Goal: Feedback & Contribution: Contribute content

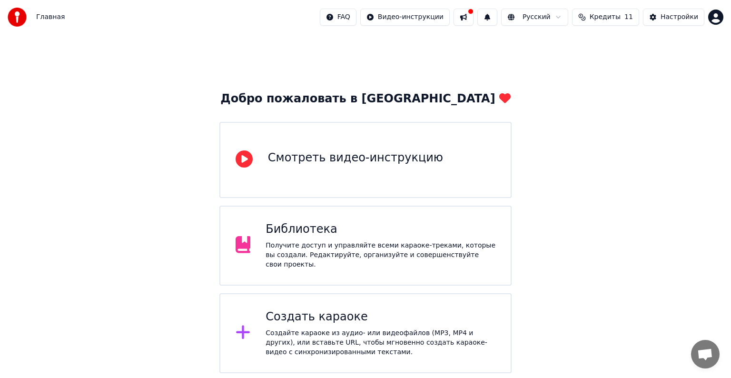
click at [318, 251] on div "Получите доступ и управляйте всеми караоке-треками, которые вы создали. Редакти…" at bounding box center [381, 255] width 230 height 29
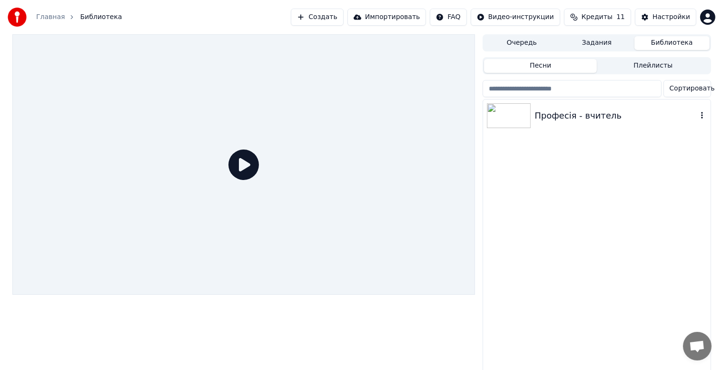
click at [560, 116] on div "Професія - вчитель" at bounding box center [615, 115] width 162 height 13
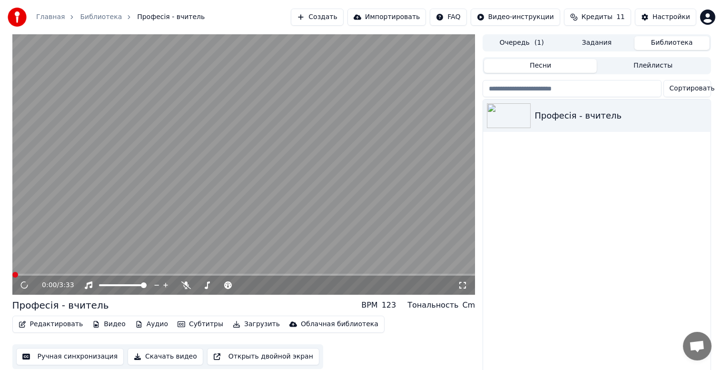
click at [55, 324] on button "Редактировать" at bounding box center [51, 323] width 72 height 13
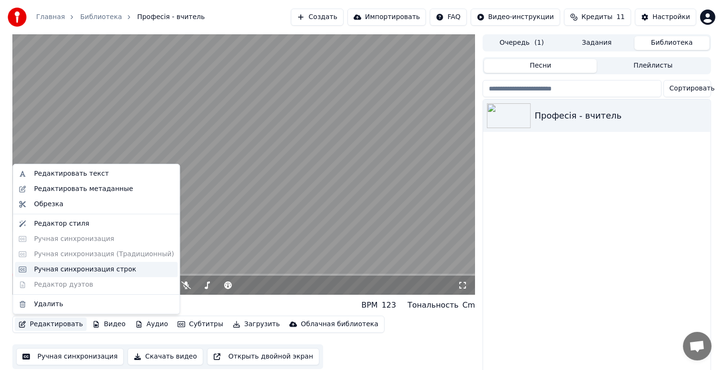
click at [55, 269] on div "Ручная синхронизация строк" at bounding box center [85, 270] width 102 height 10
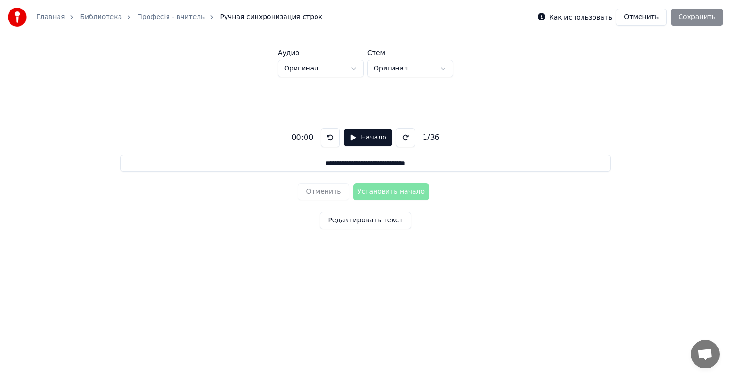
click at [348, 139] on button "Начало" at bounding box center [368, 137] width 48 height 17
click at [383, 193] on button "Установить начало" at bounding box center [391, 191] width 76 height 17
click at [331, 138] on button at bounding box center [332, 137] width 19 height 19
click at [396, 137] on button at bounding box center [403, 137] width 19 height 19
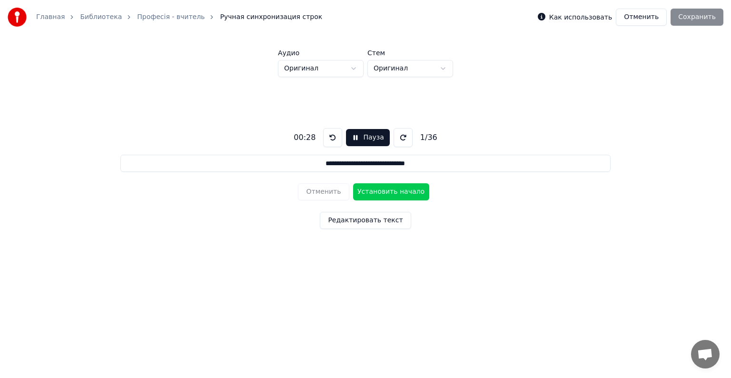
click at [396, 137] on button at bounding box center [403, 137] width 19 height 19
click at [332, 140] on button at bounding box center [332, 137] width 19 height 19
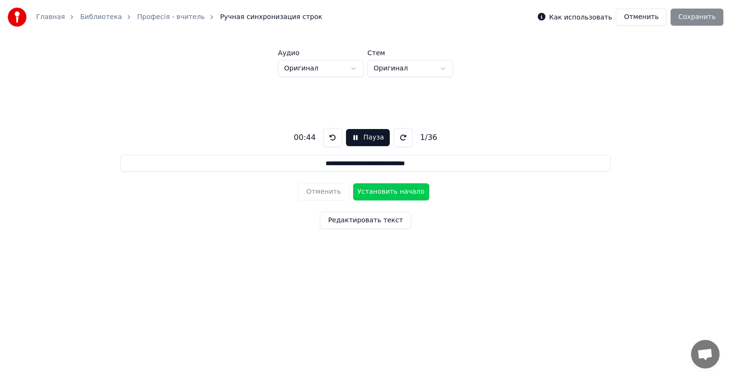
click at [332, 139] on button at bounding box center [332, 137] width 19 height 19
click at [332, 138] on button at bounding box center [332, 137] width 19 height 19
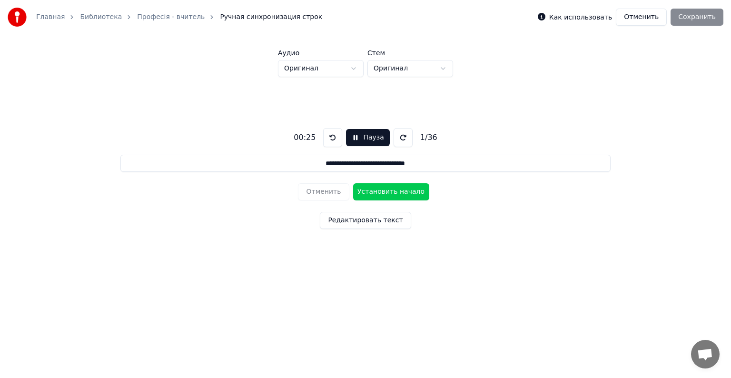
click at [332, 138] on button at bounding box center [332, 137] width 19 height 19
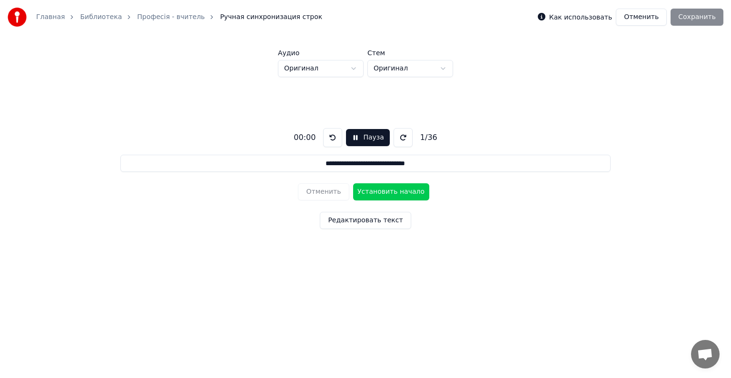
click at [332, 138] on button at bounding box center [332, 137] width 19 height 19
click at [335, 137] on button at bounding box center [332, 137] width 19 height 19
click at [354, 137] on button "Пауза" at bounding box center [367, 137] width 43 height 17
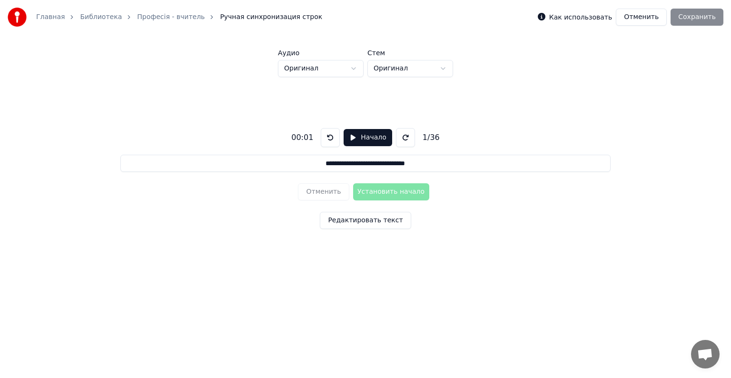
click at [100, 105] on div "**********" at bounding box center [365, 176] width 701 height 199
click at [647, 17] on button "Отменить" at bounding box center [641, 17] width 51 height 17
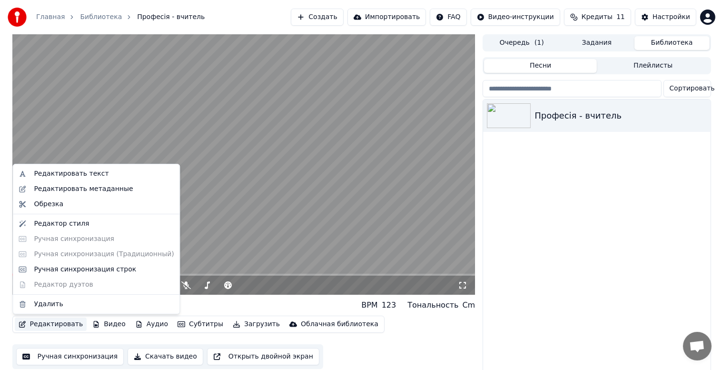
click at [44, 323] on button "Редактировать" at bounding box center [51, 323] width 72 height 13
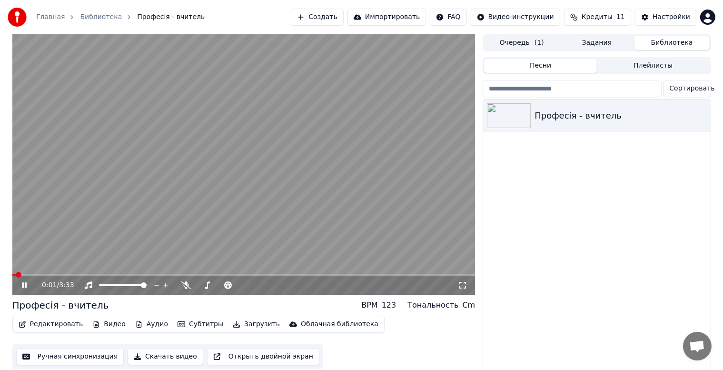
click at [234, 173] on video at bounding box center [243, 164] width 463 height 260
click at [45, 324] on button "Редактировать" at bounding box center [51, 323] width 72 height 13
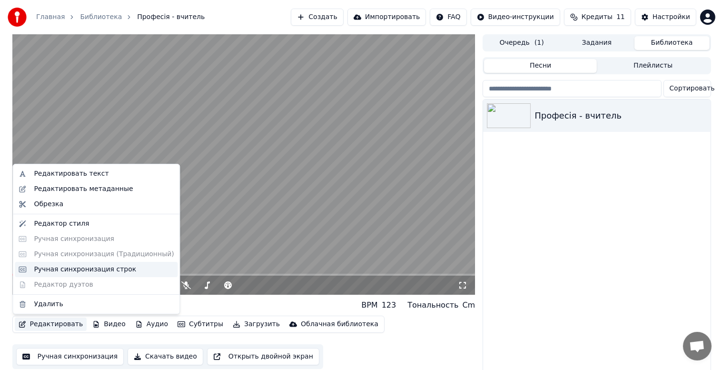
click at [65, 268] on div "Ручная синхронизация строк" at bounding box center [85, 270] width 102 height 10
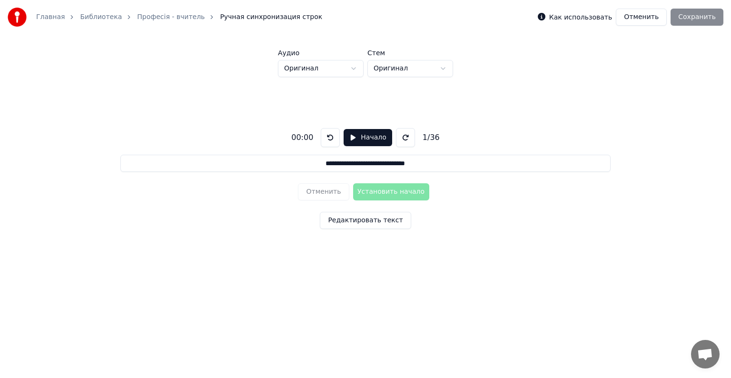
click at [425, 138] on div "1 / 36" at bounding box center [431, 137] width 25 height 11
click at [436, 138] on div "1 / 36" at bounding box center [431, 137] width 25 height 11
click at [428, 137] on div "1 / 36" at bounding box center [431, 137] width 25 height 11
click at [418, 164] on input "**********" at bounding box center [365, 163] width 490 height 17
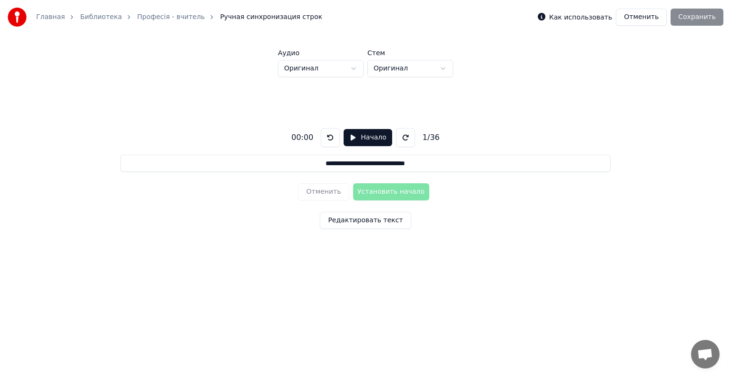
click at [436, 139] on div "1 / 36" at bounding box center [431, 137] width 25 height 11
click at [425, 137] on div "1 / 36" at bounding box center [431, 137] width 25 height 11
drag, startPoint x: 436, startPoint y: 138, endPoint x: 430, endPoint y: 137, distance: 5.7
click at [432, 137] on div "1 / 36" at bounding box center [431, 137] width 25 height 11
click at [419, 137] on div "1 / 36" at bounding box center [431, 137] width 25 height 11
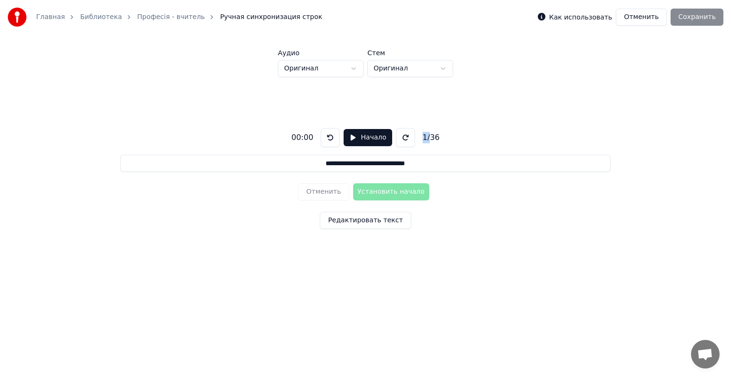
click at [419, 137] on div "1 / 36" at bounding box center [431, 137] width 25 height 11
click at [602, 17] on label "Как использовать" at bounding box center [580, 17] width 63 height 7
click at [362, 222] on button "Редактировать текст" at bounding box center [365, 220] width 91 height 17
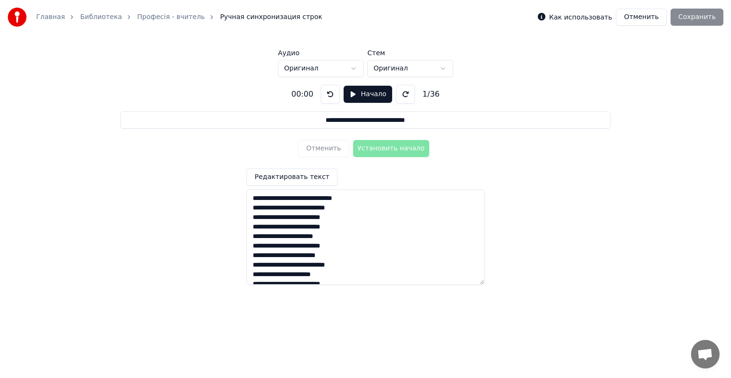
click at [261, 255] on textarea at bounding box center [366, 236] width 238 height 95
click at [362, 246] on textarea at bounding box center [366, 236] width 238 height 95
click at [539, 134] on div "**********" at bounding box center [365, 181] width 701 height 208
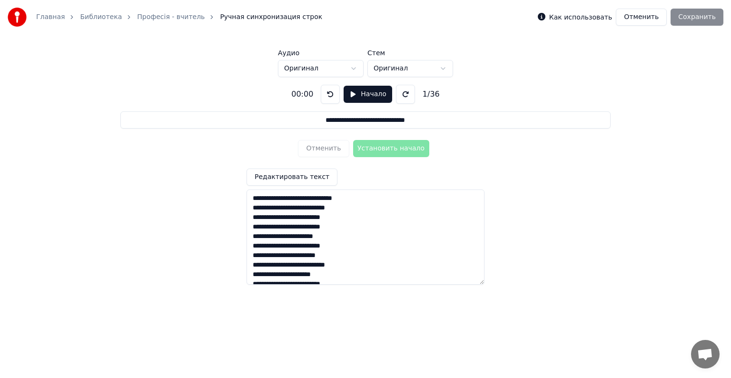
click at [602, 18] on label "Как использовать" at bounding box center [580, 17] width 63 height 7
click at [364, 93] on button "Начало" at bounding box center [368, 94] width 48 height 17
click at [383, 149] on button "Установить начало" at bounding box center [391, 148] width 76 height 17
click at [383, 149] on button "Установить конец" at bounding box center [391, 148] width 76 height 17
click at [383, 149] on button "Установить начало" at bounding box center [391, 148] width 76 height 17
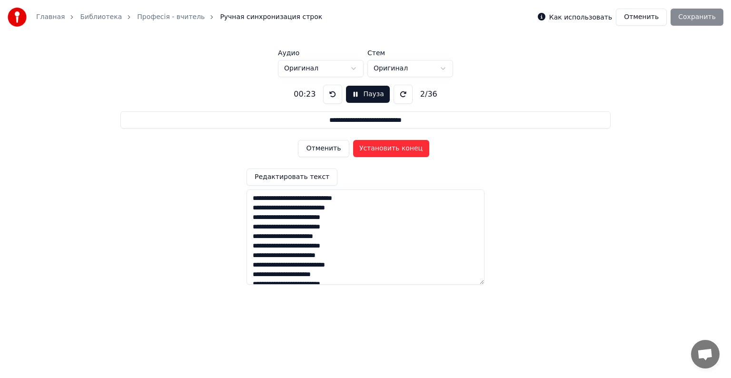
click at [383, 149] on button "Установить конец" at bounding box center [391, 148] width 76 height 17
click at [382, 149] on button "Установить начало" at bounding box center [391, 148] width 76 height 17
click at [382, 149] on button "Установить конец" at bounding box center [391, 148] width 76 height 17
click at [382, 149] on button "Установить начало" at bounding box center [391, 148] width 76 height 17
click at [382, 149] on button "Установить конец" at bounding box center [391, 148] width 76 height 17
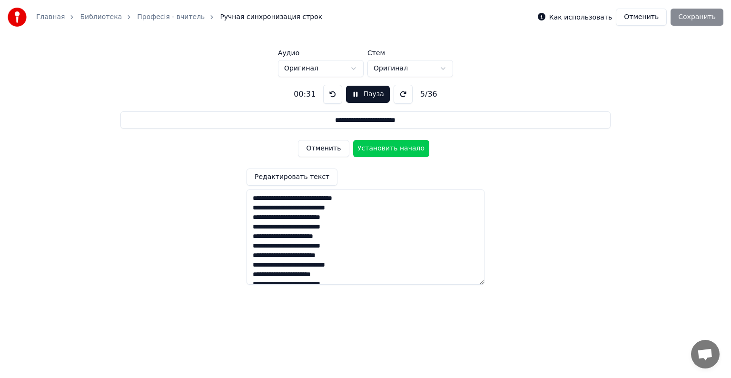
click at [382, 149] on button "Установить начало" at bounding box center [391, 148] width 76 height 17
click at [382, 149] on button "Установить конец" at bounding box center [391, 148] width 76 height 17
click at [382, 149] on button "Установить начало" at bounding box center [391, 148] width 76 height 17
click at [382, 149] on button "Установить конец" at bounding box center [391, 148] width 76 height 17
click at [382, 149] on button "Установить начало" at bounding box center [391, 148] width 76 height 17
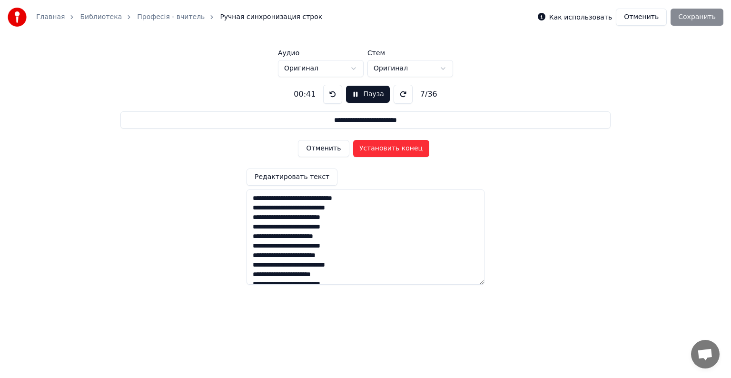
click at [382, 149] on button "Установить конец" at bounding box center [391, 148] width 76 height 17
click at [382, 149] on button "Установить начало" at bounding box center [391, 148] width 76 height 17
click at [382, 149] on button "Установить конец" at bounding box center [391, 148] width 76 height 17
click at [382, 149] on button "Установить начало" at bounding box center [391, 148] width 76 height 17
click at [382, 149] on button "Установить конец" at bounding box center [391, 148] width 76 height 17
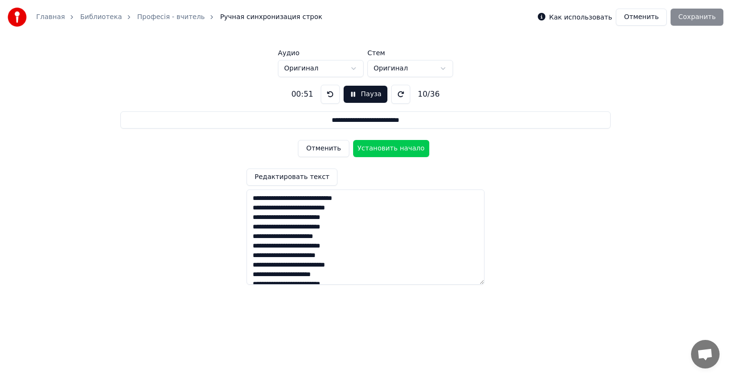
click at [382, 149] on button "Установить начало" at bounding box center [391, 148] width 76 height 17
click at [382, 149] on button "Установить конец" at bounding box center [391, 148] width 76 height 17
click at [382, 149] on button "Установить начало" at bounding box center [391, 148] width 76 height 17
click at [382, 149] on button "Установить конец" at bounding box center [391, 148] width 76 height 17
click at [325, 92] on button at bounding box center [330, 94] width 19 height 19
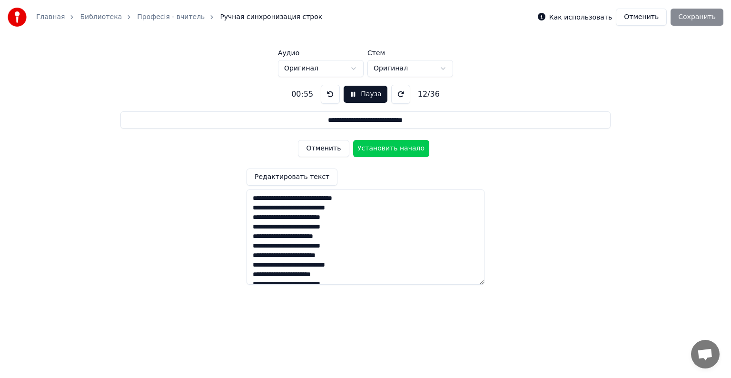
click at [326, 94] on button at bounding box center [330, 94] width 19 height 19
click at [327, 94] on button at bounding box center [330, 94] width 19 height 19
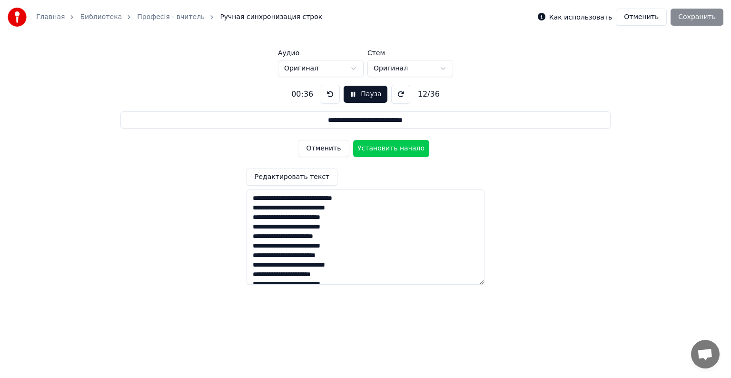
click at [327, 94] on button at bounding box center [330, 94] width 19 height 19
click at [328, 150] on button "Отменить" at bounding box center [323, 148] width 51 height 17
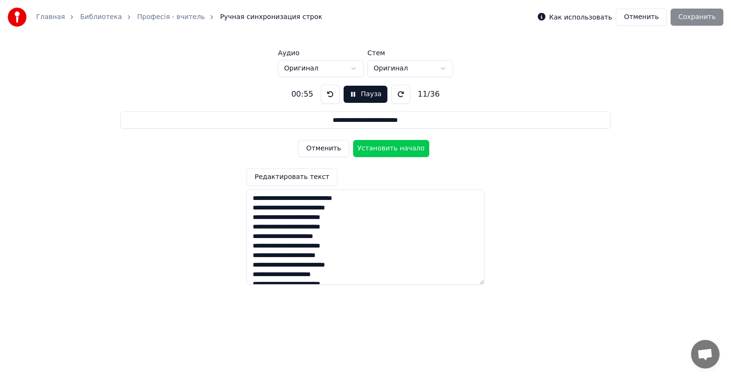
click at [328, 150] on button "Отменить" at bounding box center [323, 148] width 51 height 17
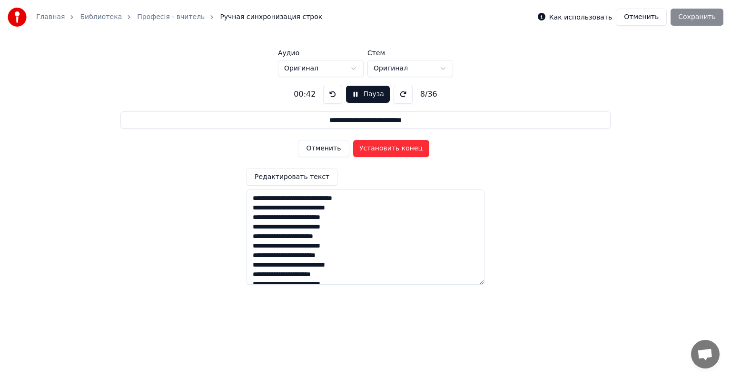
click at [328, 150] on button "Отменить" at bounding box center [323, 148] width 51 height 17
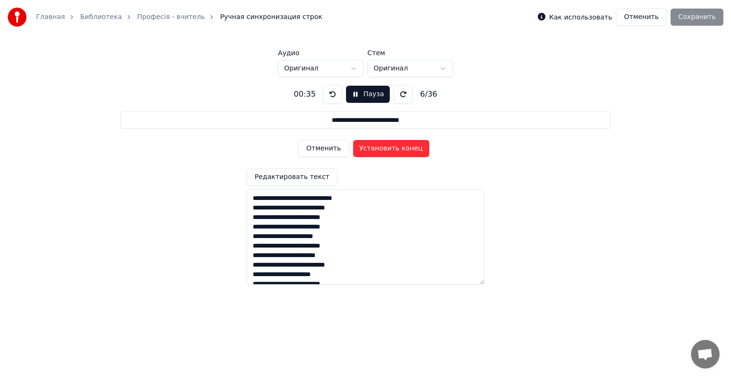
click at [328, 150] on button "Отменить" at bounding box center [323, 148] width 51 height 17
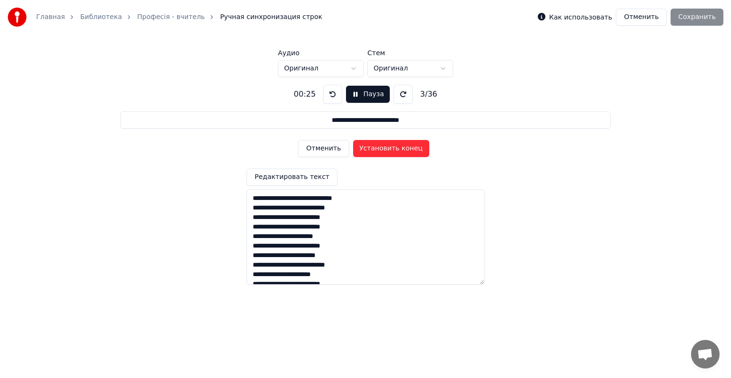
click at [328, 150] on button "Отменить" at bounding box center [323, 148] width 51 height 17
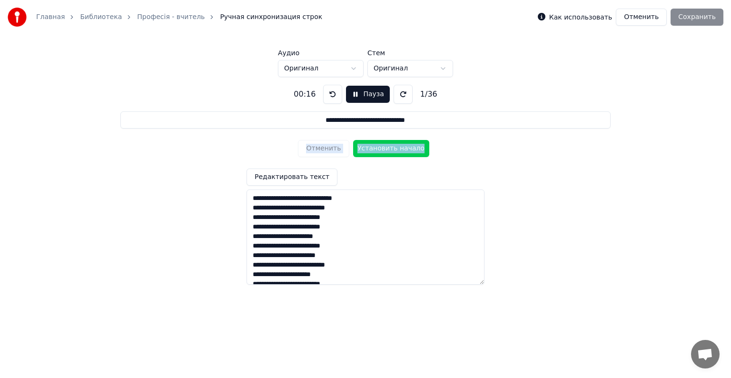
click at [328, 150] on div "Отменить Установить начало" at bounding box center [365, 148] width 135 height 25
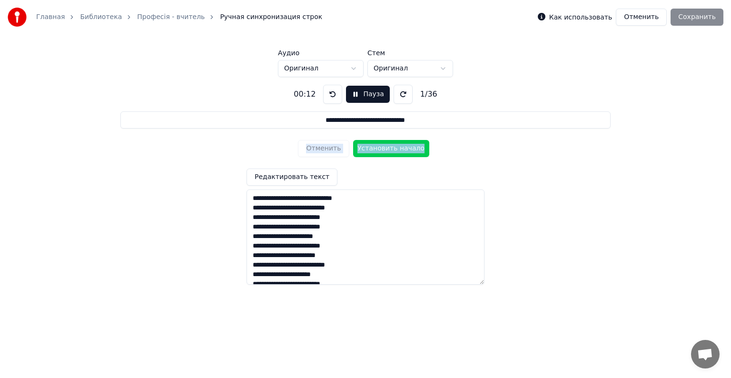
click at [328, 150] on div "Отменить Установить начало" at bounding box center [365, 148] width 135 height 25
click at [386, 147] on button "Установить начало" at bounding box center [391, 148] width 76 height 17
click at [386, 147] on button "Установить конец" at bounding box center [391, 148] width 76 height 17
click at [386, 147] on button "Установить начало" at bounding box center [391, 148] width 76 height 17
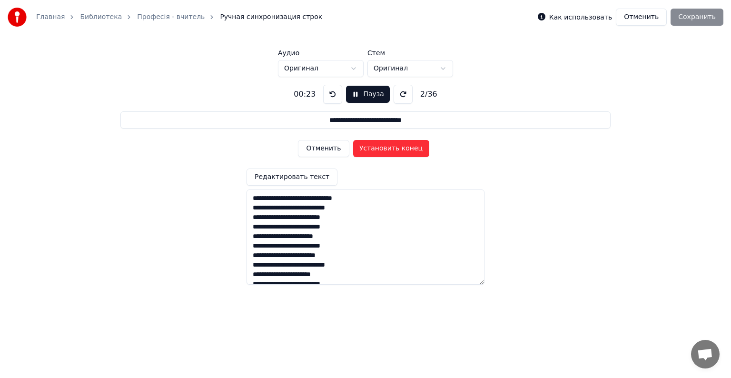
click at [386, 147] on button "Установить конец" at bounding box center [391, 148] width 76 height 17
click at [386, 147] on button "Установить начало" at bounding box center [391, 148] width 76 height 17
click at [386, 147] on button "Установить конец" at bounding box center [391, 148] width 76 height 17
click at [386, 147] on button "Установить начало" at bounding box center [391, 148] width 76 height 17
click at [386, 147] on button "Установить конец" at bounding box center [391, 148] width 76 height 17
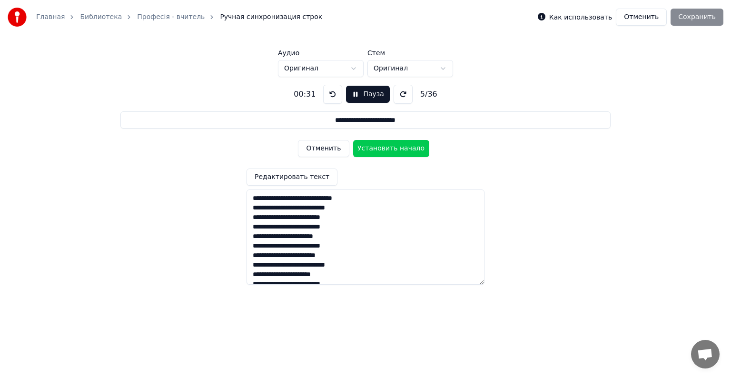
click at [329, 95] on button at bounding box center [332, 94] width 19 height 19
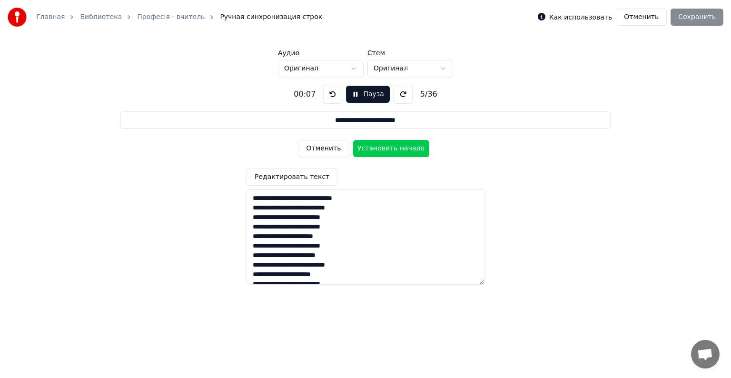
click at [329, 95] on button at bounding box center [332, 94] width 19 height 19
click at [318, 148] on button "Отменить" at bounding box center [323, 148] width 51 height 17
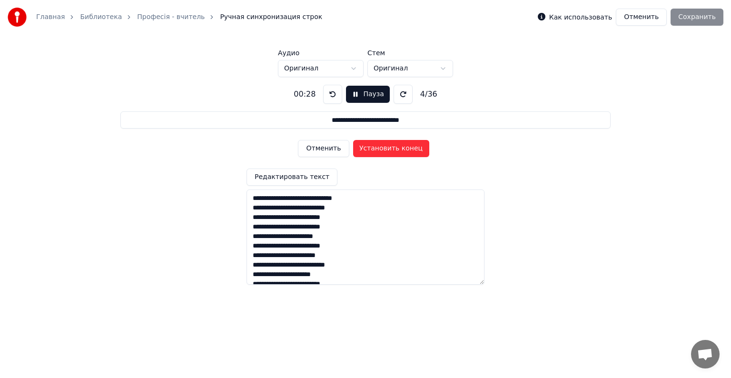
click at [318, 148] on button "Отменить" at bounding box center [323, 148] width 51 height 17
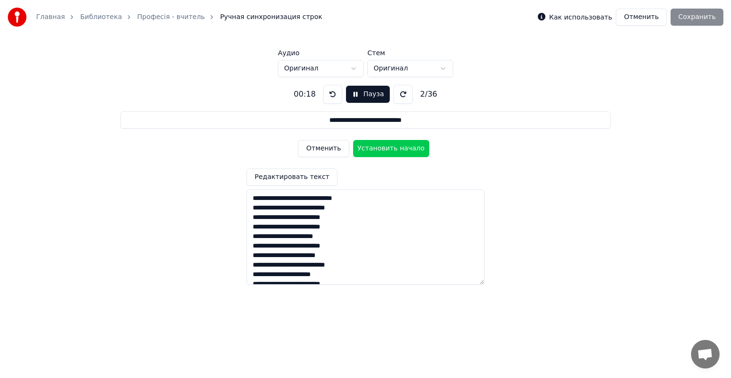
click at [318, 148] on button "Отменить" at bounding box center [323, 148] width 51 height 17
click at [318, 148] on div "Отменить Установить начало" at bounding box center [365, 148] width 135 height 25
click at [390, 150] on button "Установить начало" at bounding box center [391, 148] width 76 height 17
click at [390, 150] on button "Установить конец" at bounding box center [391, 148] width 76 height 17
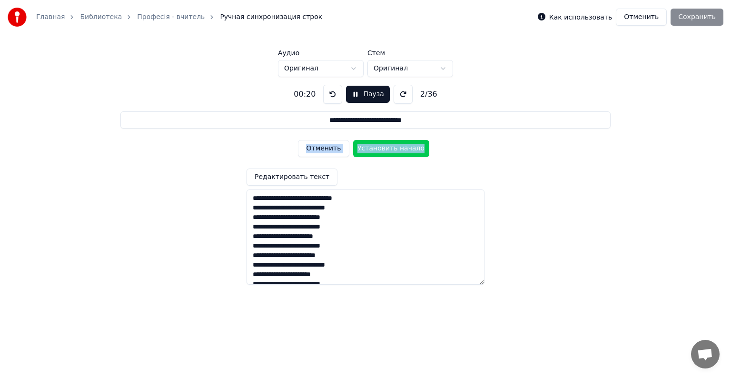
click at [390, 150] on button "Установить начало" at bounding box center [391, 148] width 76 height 17
click at [390, 150] on button "Установить конец" at bounding box center [391, 148] width 76 height 17
click at [390, 150] on button "Установить начало" at bounding box center [391, 148] width 76 height 17
click at [390, 150] on button "Установить конец" at bounding box center [391, 148] width 76 height 17
click at [390, 150] on button "Установить начало" at bounding box center [391, 148] width 76 height 17
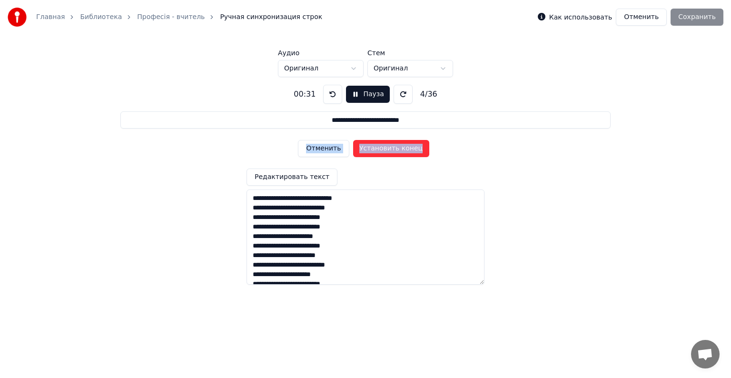
click at [390, 150] on button "Установить конец" at bounding box center [391, 148] width 76 height 17
click at [390, 150] on button "Установить начало" at bounding box center [391, 148] width 76 height 17
click at [390, 150] on button "Установить конец" at bounding box center [391, 148] width 76 height 17
click at [390, 150] on button "Установить начало" at bounding box center [391, 148] width 76 height 17
click at [390, 150] on button "Установить конец" at bounding box center [391, 148] width 76 height 17
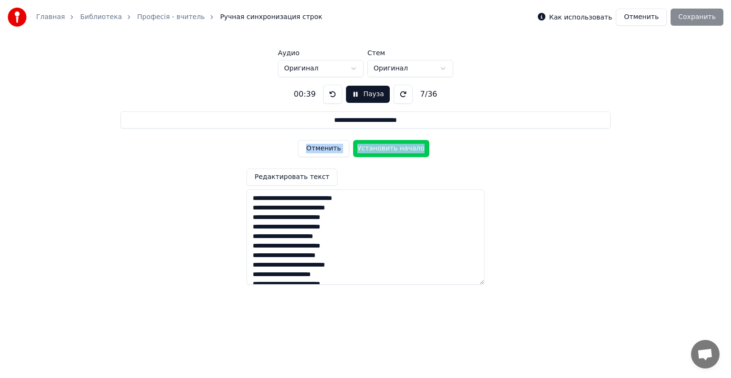
click at [390, 150] on button "Установить начало" at bounding box center [391, 148] width 76 height 17
click at [390, 150] on button "Установить конец" at bounding box center [391, 148] width 76 height 17
click at [390, 150] on button "Установить начало" at bounding box center [391, 148] width 76 height 17
click at [390, 150] on button "Установить конец" at bounding box center [391, 148] width 76 height 17
click at [390, 150] on button "Установить начало" at bounding box center [391, 148] width 76 height 17
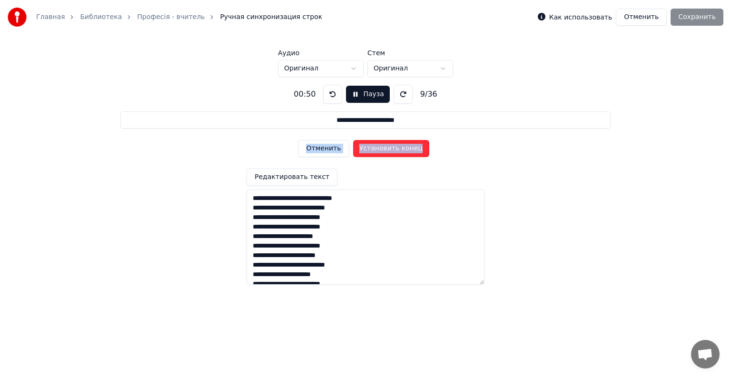
click at [390, 150] on button "Установить конец" at bounding box center [391, 148] width 76 height 17
click at [390, 150] on button "Установить начало" at bounding box center [391, 148] width 76 height 17
click at [390, 150] on button "Установить конец" at bounding box center [391, 148] width 76 height 17
click at [390, 150] on button "Установить начало" at bounding box center [391, 148] width 76 height 17
click at [390, 150] on button "Установить конец" at bounding box center [391, 148] width 76 height 17
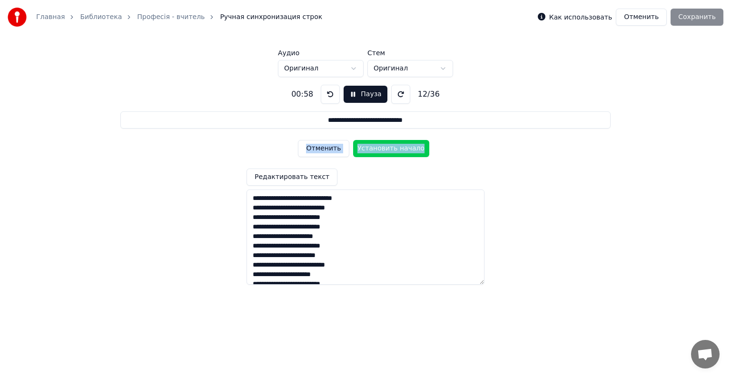
click at [390, 150] on button "Установить начало" at bounding box center [391, 148] width 76 height 17
click at [390, 150] on button "Установить конец" at bounding box center [391, 148] width 76 height 17
click at [390, 150] on button "Установить начало" at bounding box center [391, 148] width 76 height 17
click at [330, 95] on button at bounding box center [330, 94] width 19 height 19
click at [329, 95] on button at bounding box center [330, 94] width 19 height 19
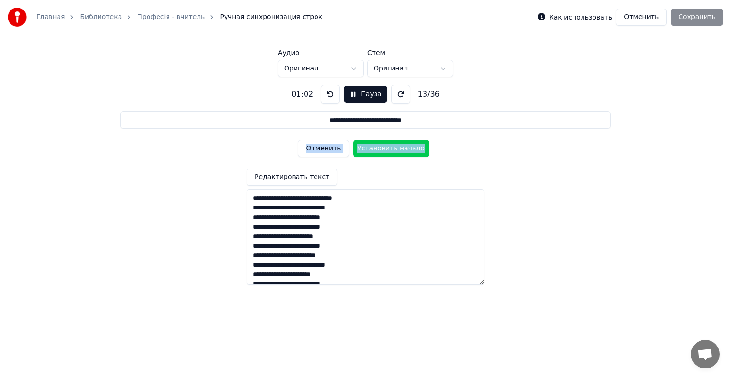
click at [379, 147] on button "Установить начало" at bounding box center [391, 148] width 76 height 17
click at [379, 147] on button "Установить конец" at bounding box center [391, 148] width 76 height 17
click at [379, 147] on button "Установить начало" at bounding box center [391, 148] width 76 height 17
click at [379, 147] on button "Установить конец" at bounding box center [391, 148] width 76 height 17
click at [379, 147] on button "Установить начало" at bounding box center [391, 148] width 76 height 17
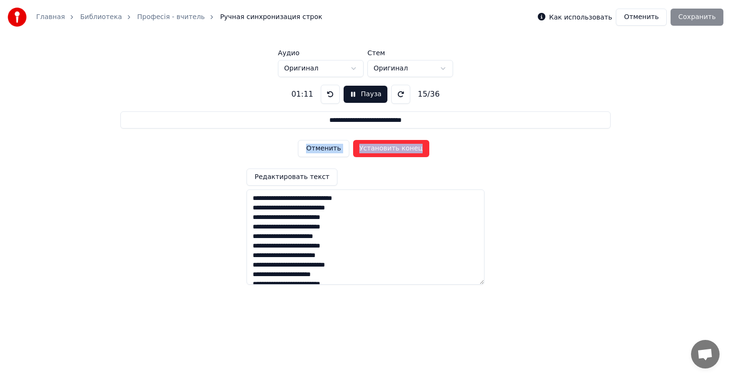
click at [379, 147] on button "Установить конец" at bounding box center [391, 148] width 76 height 17
click at [379, 147] on button "Установить начало" at bounding box center [391, 148] width 76 height 17
click at [379, 147] on button "Установить конец" at bounding box center [391, 148] width 76 height 17
click at [328, 92] on button at bounding box center [330, 94] width 19 height 19
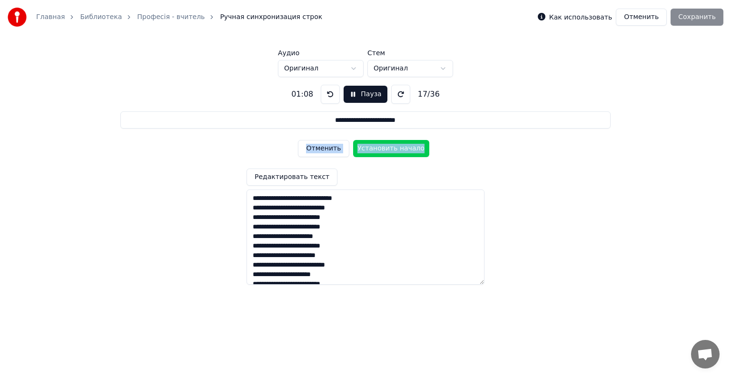
click at [328, 92] on button at bounding box center [330, 94] width 19 height 19
click at [328, 91] on button at bounding box center [330, 94] width 19 height 19
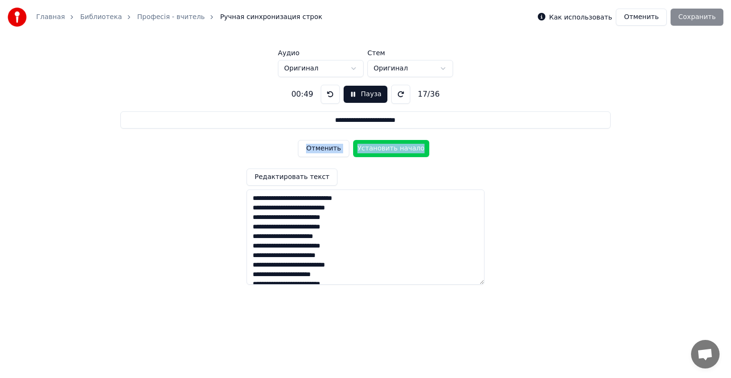
click at [328, 91] on button at bounding box center [330, 94] width 19 height 19
click at [321, 151] on button "Отменить" at bounding box center [323, 148] width 51 height 17
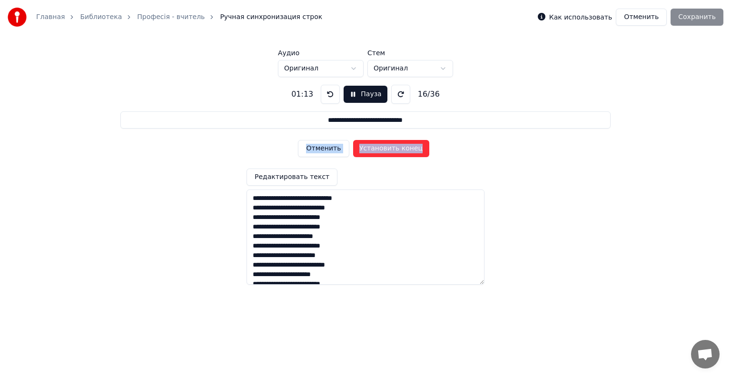
click at [321, 150] on button "Отменить" at bounding box center [323, 148] width 51 height 17
click at [321, 149] on button "Отменить" at bounding box center [323, 148] width 51 height 17
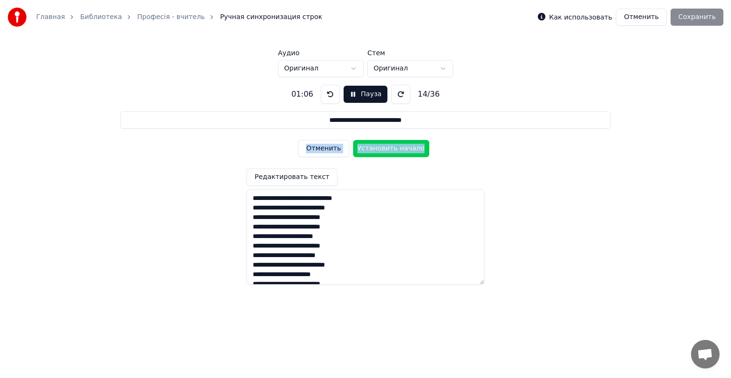
click at [321, 149] on button "Отменить" at bounding box center [323, 148] width 51 height 17
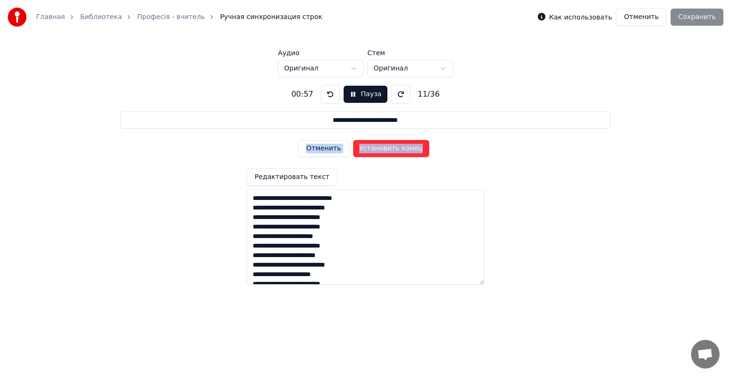
click at [321, 148] on button "Отменить" at bounding box center [323, 148] width 51 height 17
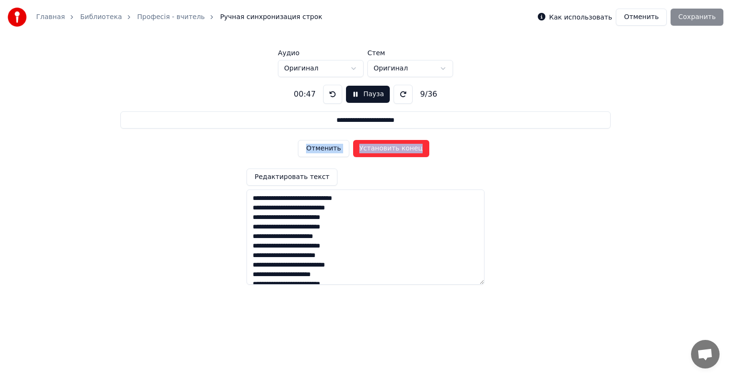
click at [321, 148] on button "Отменить" at bounding box center [323, 148] width 51 height 17
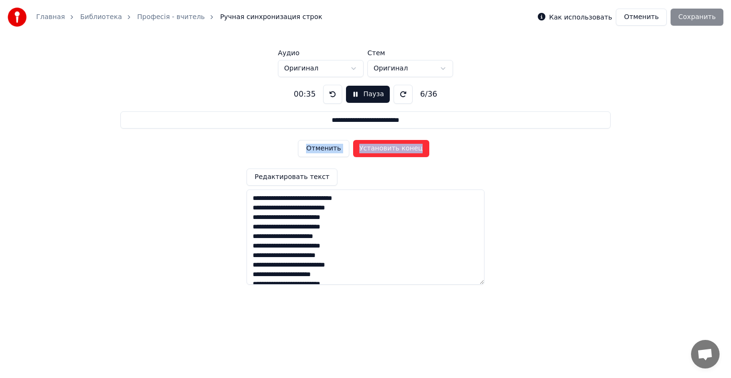
click at [321, 148] on button "Отменить" at bounding box center [323, 148] width 51 height 17
click at [322, 148] on button "Отменить" at bounding box center [323, 148] width 51 height 17
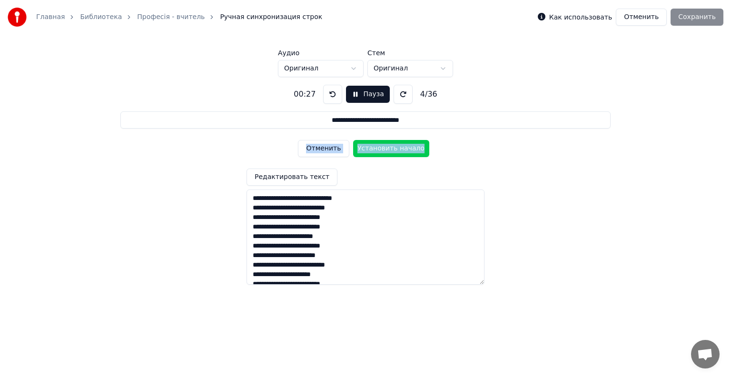
click at [322, 148] on button "Отменить" at bounding box center [323, 148] width 51 height 17
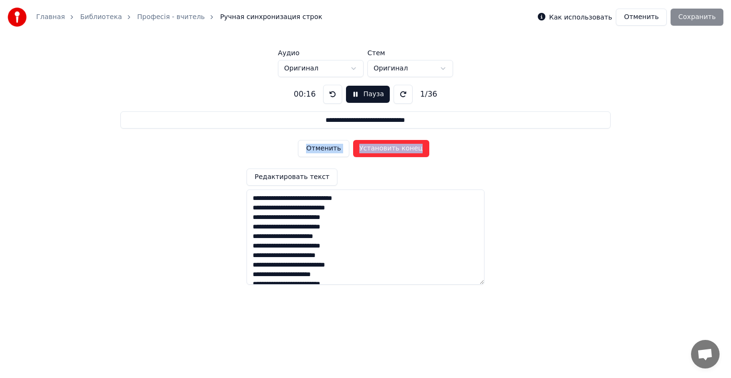
click at [322, 148] on button "Отменить" at bounding box center [323, 148] width 51 height 17
click at [322, 148] on div "Отменить Установить начало" at bounding box center [365, 148] width 135 height 25
click at [387, 147] on button "Установить начало" at bounding box center [391, 148] width 76 height 17
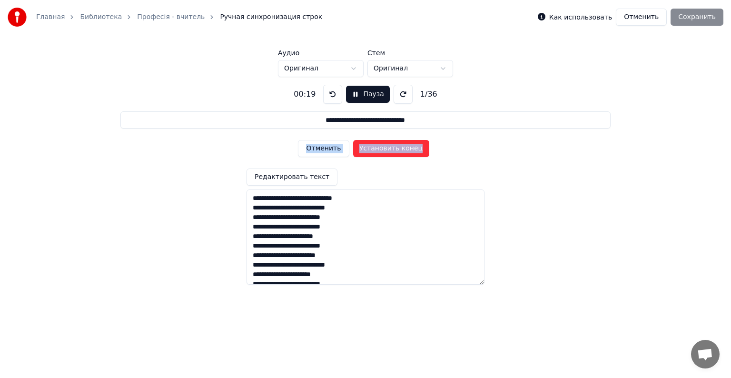
click at [387, 147] on button "Установить конец" at bounding box center [391, 148] width 76 height 17
click at [387, 147] on button "Установить начало" at bounding box center [391, 148] width 76 height 17
click at [387, 147] on button "Установить конец" at bounding box center [391, 148] width 76 height 17
click at [387, 147] on button "Установить начало" at bounding box center [391, 148] width 76 height 17
click at [387, 147] on button "Установить конец" at bounding box center [391, 148] width 76 height 17
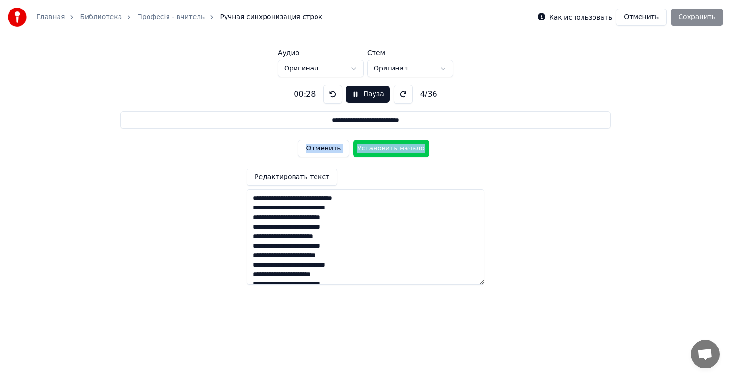
click at [387, 147] on button "Установить начало" at bounding box center [391, 148] width 76 height 17
click at [387, 147] on button "Установить конец" at bounding box center [391, 148] width 76 height 17
click at [387, 147] on button "Установить начало" at bounding box center [391, 148] width 76 height 17
click at [387, 147] on button "Установить конец" at bounding box center [391, 148] width 76 height 17
click at [387, 147] on button "Установить начало" at bounding box center [391, 148] width 76 height 17
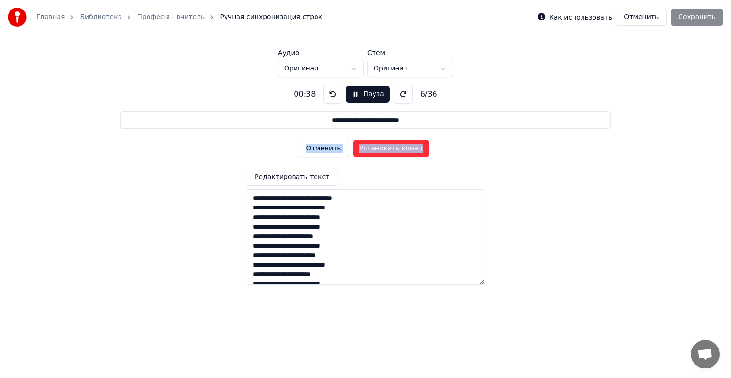
click at [387, 147] on button "Установить конец" at bounding box center [391, 148] width 76 height 17
click at [387, 147] on button "Установить начало" at bounding box center [391, 148] width 76 height 17
click at [387, 147] on button "Установить конец" at bounding box center [391, 148] width 76 height 17
click at [387, 147] on button "Установить начало" at bounding box center [391, 148] width 76 height 17
click at [387, 147] on button "Установить конец" at bounding box center [391, 148] width 76 height 17
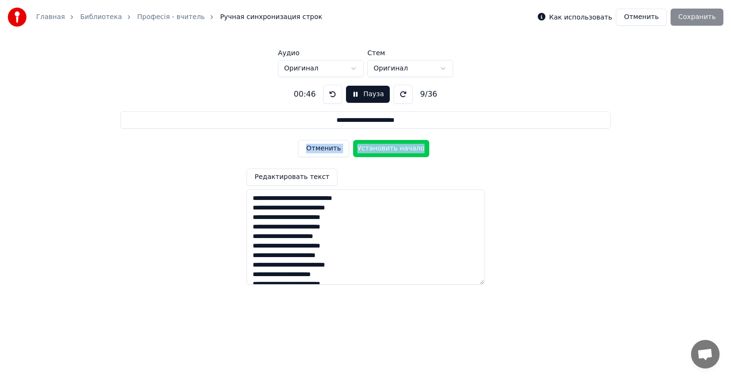
click at [387, 147] on button "Установить начало" at bounding box center [391, 148] width 76 height 17
click at [387, 147] on button "Установить конец" at bounding box center [391, 148] width 76 height 17
click at [387, 147] on button "Установить начало" at bounding box center [391, 148] width 76 height 17
click at [387, 147] on button "Установить конец" at bounding box center [391, 148] width 76 height 17
click at [387, 147] on button "Установить начало" at bounding box center [391, 148] width 76 height 17
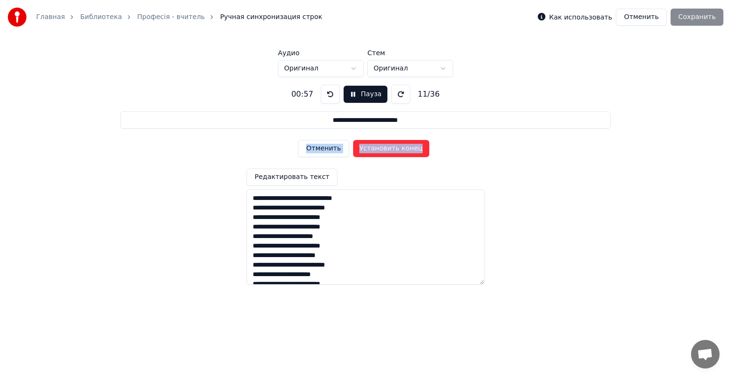
click at [387, 147] on button "Установить конец" at bounding box center [391, 148] width 76 height 17
click at [387, 147] on button "Установить начало" at bounding box center [391, 148] width 76 height 17
click at [387, 147] on button "Установить конец" at bounding box center [391, 148] width 76 height 17
click at [387, 147] on button "Установить начало" at bounding box center [391, 148] width 76 height 17
click at [387, 147] on button "Установить конец" at bounding box center [391, 148] width 76 height 17
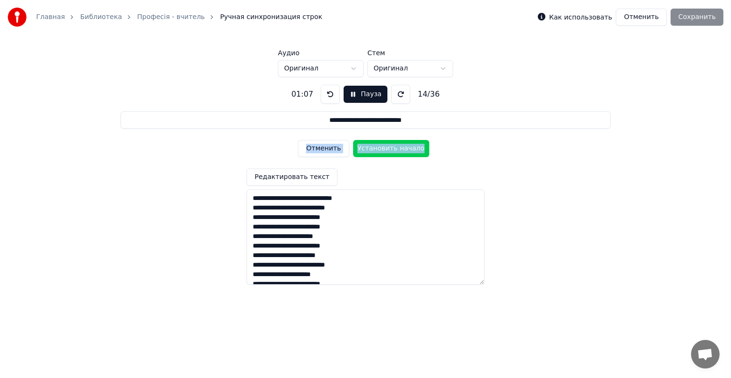
click at [387, 147] on button "Установить начало" at bounding box center [391, 148] width 76 height 17
click at [387, 147] on button "Установить конец" at bounding box center [391, 148] width 76 height 17
click at [387, 147] on button "Установить начало" at bounding box center [391, 148] width 76 height 17
click at [387, 147] on button "Установить конец" at bounding box center [391, 148] width 76 height 17
click at [387, 147] on button "Установить начало" at bounding box center [391, 148] width 76 height 17
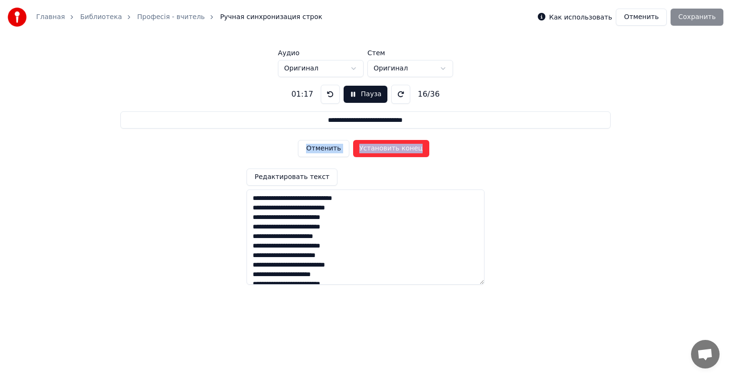
click at [387, 147] on button "Установить конец" at bounding box center [391, 148] width 76 height 17
click at [387, 147] on button "Установить начало" at bounding box center [391, 148] width 76 height 17
click at [387, 147] on button "Установить конец" at bounding box center [391, 148] width 76 height 17
click at [387, 147] on button "Установить начало" at bounding box center [391, 148] width 76 height 17
click at [387, 147] on button "Установить конец" at bounding box center [391, 148] width 76 height 17
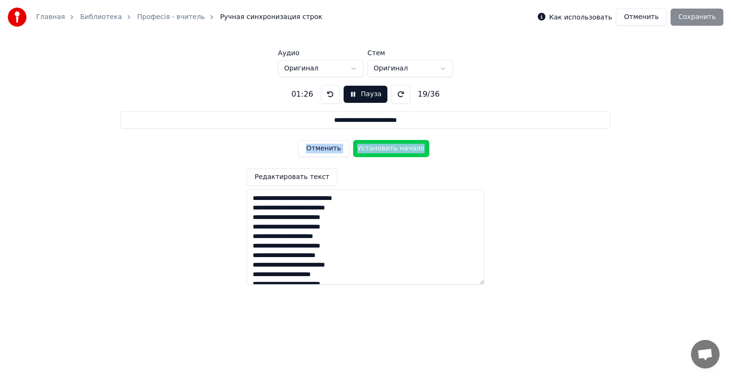
click at [387, 147] on button "Установить начало" at bounding box center [391, 148] width 76 height 17
click at [387, 147] on button "Установить конец" at bounding box center [391, 148] width 76 height 17
click at [387, 147] on button "Установить начало" at bounding box center [391, 148] width 76 height 17
click at [387, 147] on button "Установить конец" at bounding box center [391, 148] width 76 height 17
click at [387, 147] on button "Установить начало" at bounding box center [391, 148] width 76 height 17
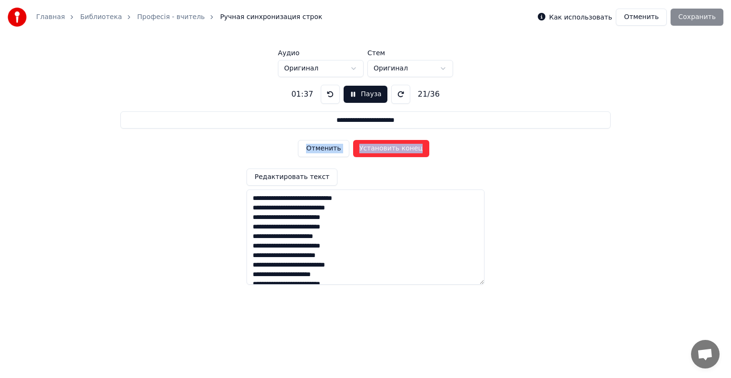
click at [387, 147] on button "Установить конец" at bounding box center [391, 148] width 76 height 17
click at [387, 147] on button "Установить начало" at bounding box center [391, 148] width 76 height 17
click at [387, 147] on button "Установить конец" at bounding box center [391, 148] width 76 height 17
click at [387, 147] on button "Установить начало" at bounding box center [391, 148] width 76 height 17
click at [387, 147] on button "Установить конец" at bounding box center [391, 148] width 76 height 17
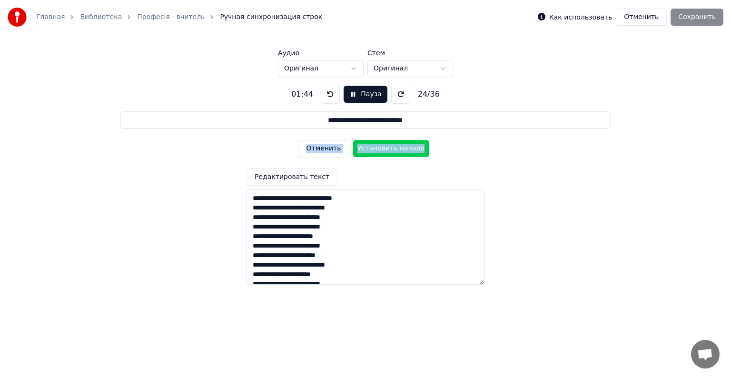
click at [387, 147] on button "Установить начало" at bounding box center [391, 148] width 76 height 17
click at [387, 147] on button "Установить конец" at bounding box center [391, 148] width 76 height 17
click at [387, 147] on button "Установить начало" at bounding box center [391, 148] width 76 height 17
click at [387, 147] on button "Установить конец" at bounding box center [391, 148] width 76 height 17
click at [387, 147] on button "Установить начало" at bounding box center [391, 148] width 76 height 17
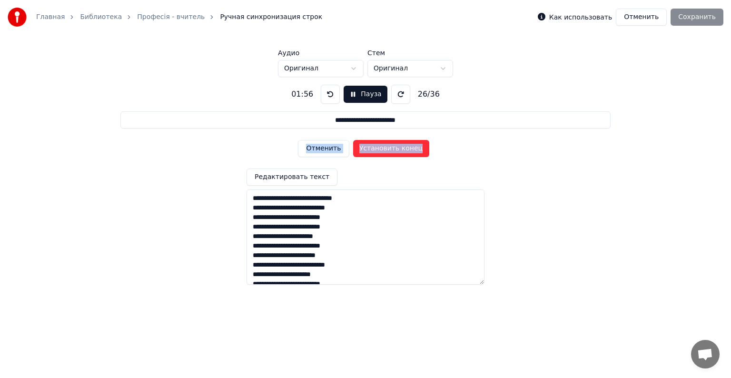
click at [387, 147] on button "Установить конец" at bounding box center [391, 148] width 76 height 17
click at [387, 147] on button "Установить начало" at bounding box center [391, 148] width 76 height 17
click at [387, 147] on button "Установить конец" at bounding box center [391, 148] width 76 height 17
click at [387, 147] on button "Установить начало" at bounding box center [391, 148] width 76 height 17
click at [387, 147] on button "Установить конец" at bounding box center [391, 148] width 76 height 17
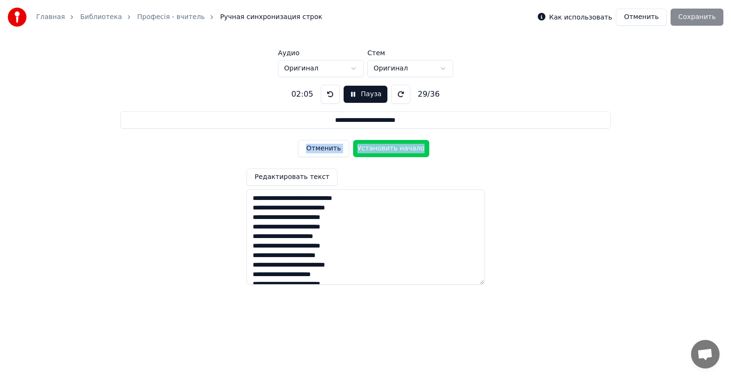
click at [318, 151] on button "Отменить" at bounding box center [323, 148] width 51 height 17
click at [318, 148] on button "Отменить" at bounding box center [323, 148] width 51 height 17
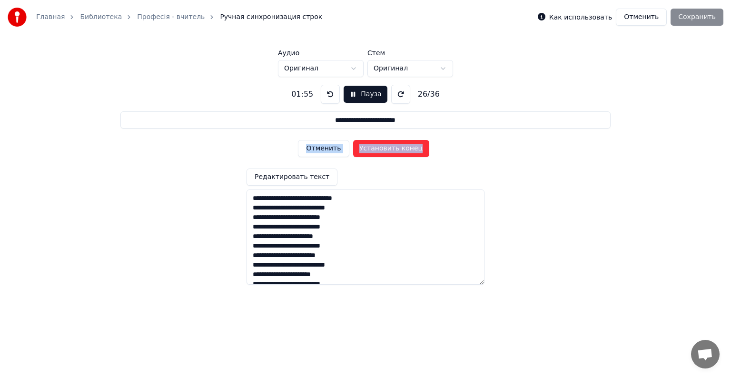
click at [318, 148] on button "Отменить" at bounding box center [323, 148] width 51 height 17
click at [327, 95] on button at bounding box center [330, 94] width 19 height 19
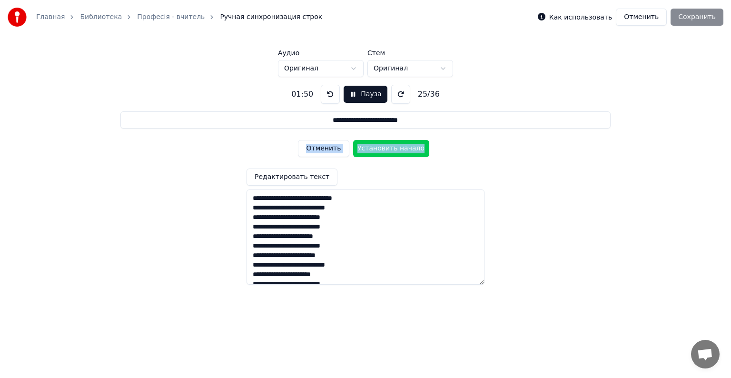
click at [383, 149] on button "Установить начало" at bounding box center [391, 148] width 76 height 17
click at [383, 148] on button "Установить конец" at bounding box center [391, 148] width 76 height 17
click at [383, 148] on button "Установить начало" at bounding box center [391, 148] width 76 height 17
click at [383, 148] on button "Установить конец" at bounding box center [391, 148] width 76 height 17
click at [383, 148] on button "Установить начало" at bounding box center [391, 148] width 76 height 17
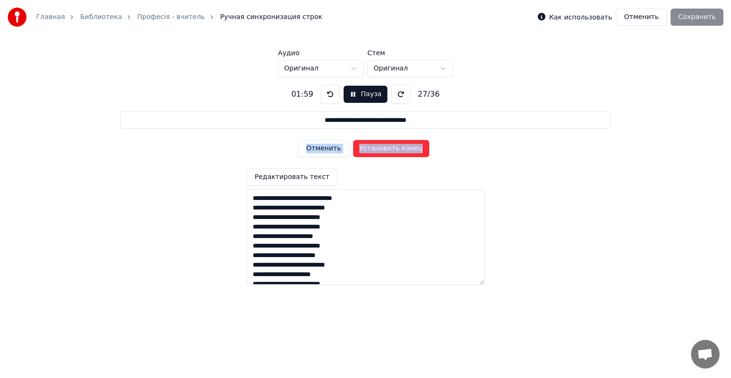
click at [383, 148] on button "Установить конец" at bounding box center [391, 148] width 76 height 17
click at [383, 148] on button "Установить начало" at bounding box center [391, 148] width 76 height 17
click at [383, 148] on button "Установить конец" at bounding box center [391, 148] width 76 height 17
click at [383, 148] on button "Установить начало" at bounding box center [391, 148] width 76 height 17
click at [383, 148] on button "Установить конец" at bounding box center [391, 148] width 76 height 17
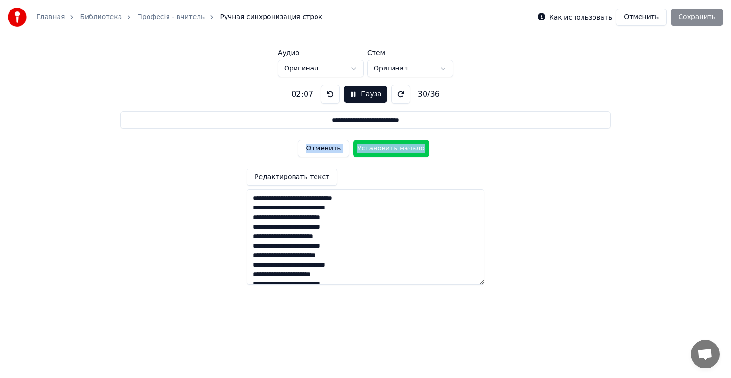
click at [383, 148] on button "Установить начало" at bounding box center [391, 148] width 76 height 17
click at [383, 148] on button "Установить конец" at bounding box center [391, 148] width 76 height 17
click at [383, 148] on button "Установить начало" at bounding box center [391, 148] width 76 height 17
click at [383, 148] on button "Установить конец" at bounding box center [391, 148] width 76 height 17
click at [383, 148] on button "Установить начало" at bounding box center [391, 148] width 76 height 17
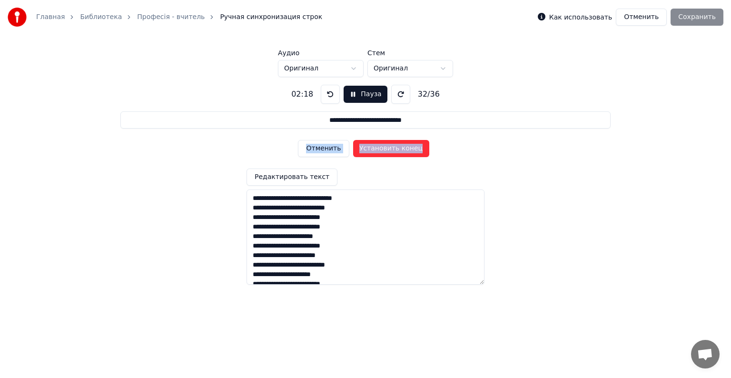
click at [383, 148] on button "Установить конец" at bounding box center [391, 148] width 76 height 17
click at [383, 148] on button "Установить начало" at bounding box center [391, 148] width 76 height 17
click at [383, 148] on button "Установить конец" at bounding box center [391, 148] width 76 height 17
click at [383, 148] on button "Установить начало" at bounding box center [391, 148] width 76 height 17
click at [383, 148] on button "Установить конец" at bounding box center [391, 148] width 76 height 17
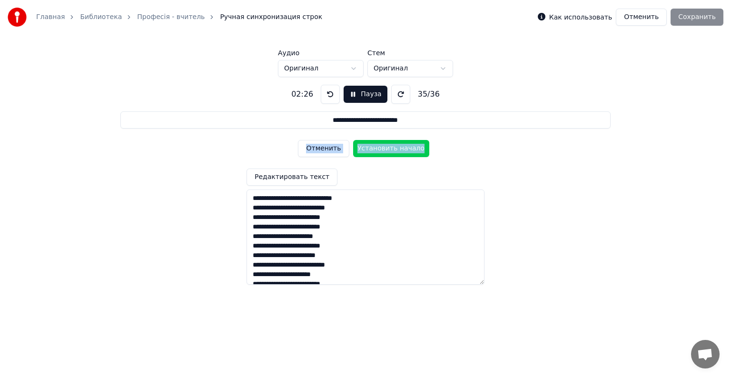
click at [383, 148] on button "Установить начало" at bounding box center [391, 148] width 76 height 17
click at [383, 148] on button "Установить конец" at bounding box center [391, 148] width 76 height 17
type input "**********"
click at [383, 148] on button "Установить начало" at bounding box center [391, 148] width 76 height 17
click at [383, 148] on button "Установить конец" at bounding box center [391, 148] width 76 height 17
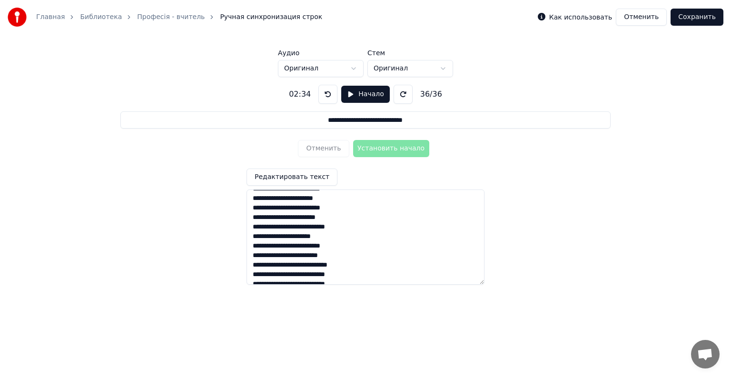
scroll to position [48, 0]
drag, startPoint x: 251, startPoint y: 199, endPoint x: 363, endPoint y: 248, distance: 122.3
click at [356, 252] on textarea at bounding box center [366, 236] width 238 height 95
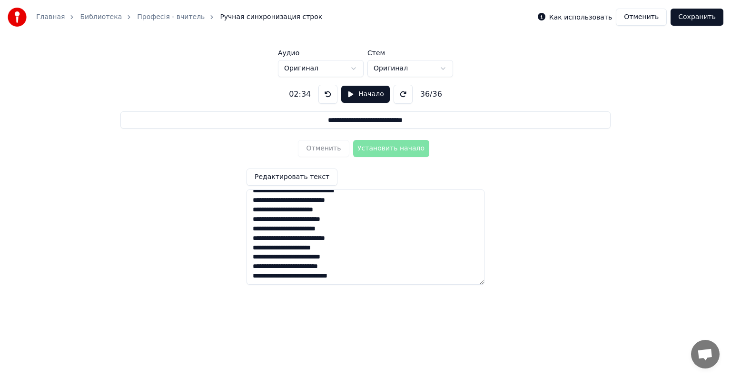
click at [358, 275] on textarea at bounding box center [366, 236] width 238 height 95
paste textarea "**********"
type textarea "**********"
type input "**********"
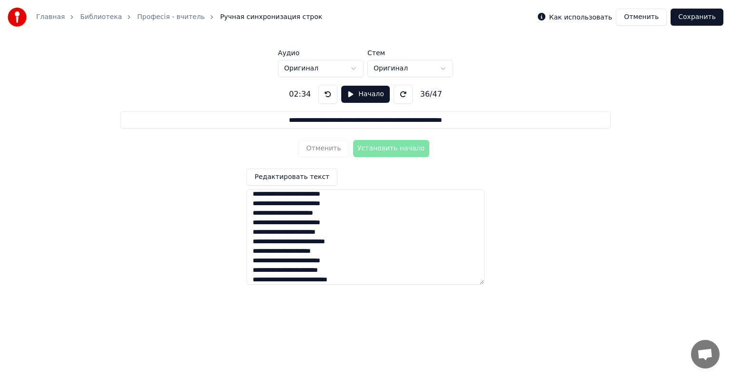
scroll to position [360, 0]
drag, startPoint x: 252, startPoint y: 268, endPoint x: 352, endPoint y: 279, distance: 101.0
click at [352, 279] on textarea at bounding box center [366, 236] width 238 height 95
click at [360, 276] on textarea at bounding box center [366, 236] width 238 height 95
paste textarea "**********"
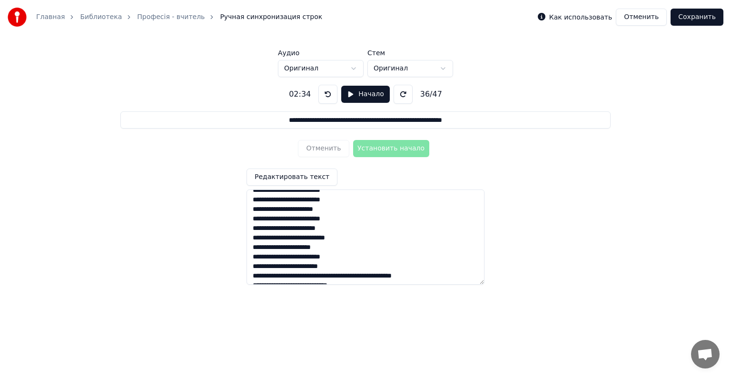
scroll to position [366, 0]
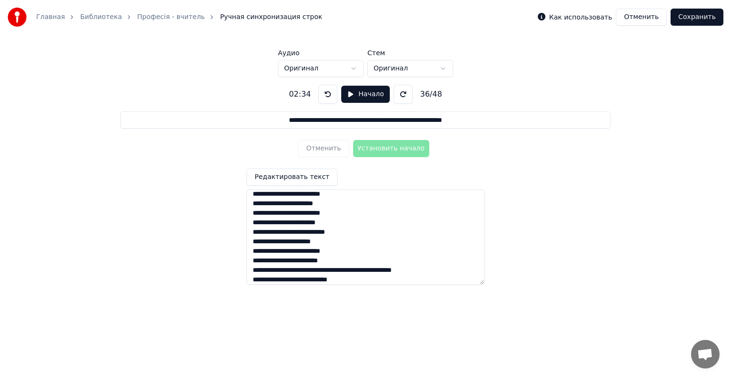
click at [348, 270] on textarea at bounding box center [366, 236] width 238 height 95
click at [351, 270] on textarea at bounding box center [366, 236] width 238 height 95
type textarea "**********"
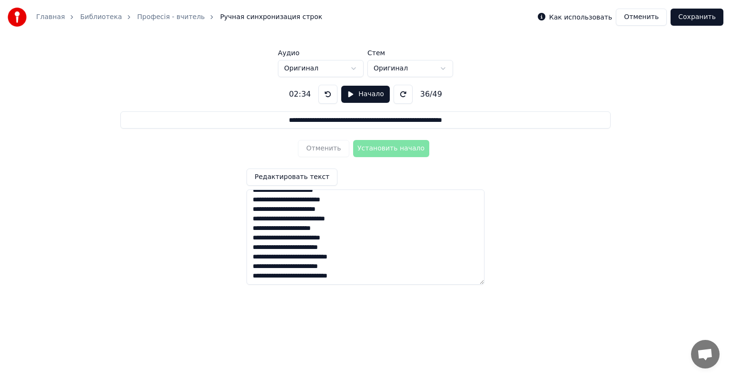
scroll to position [284, 0]
click at [350, 246] on textarea at bounding box center [366, 236] width 238 height 95
type input "**********"
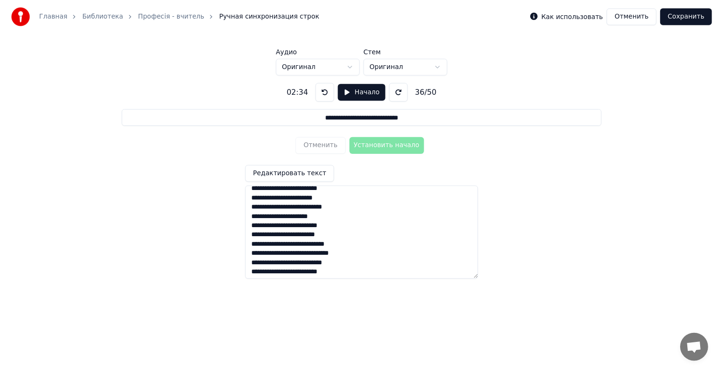
scroll to position [388, 0]
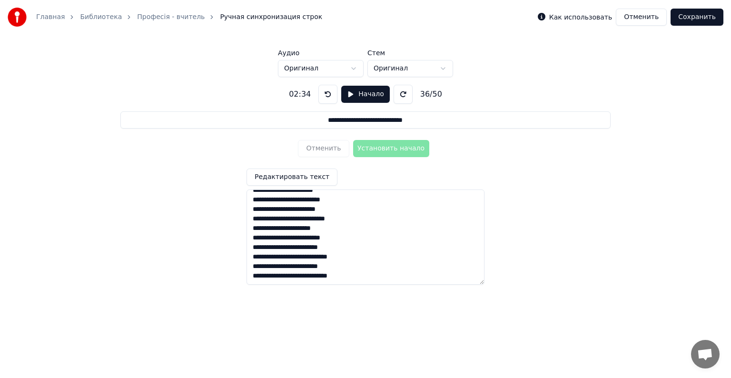
type textarea "**********"
click at [348, 94] on button "Начало" at bounding box center [365, 94] width 48 height 17
click at [328, 95] on button at bounding box center [330, 94] width 19 height 19
click at [328, 92] on button at bounding box center [330, 94] width 19 height 19
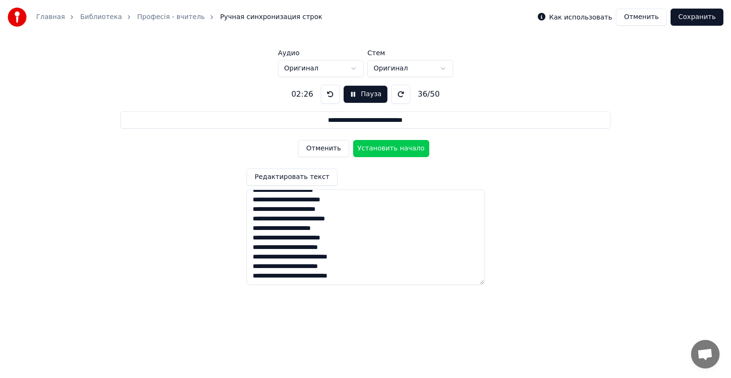
click at [328, 92] on button at bounding box center [330, 94] width 19 height 19
click at [371, 148] on button "Установить начало" at bounding box center [391, 148] width 76 height 17
click at [372, 148] on button "Установить конец" at bounding box center [391, 148] width 76 height 17
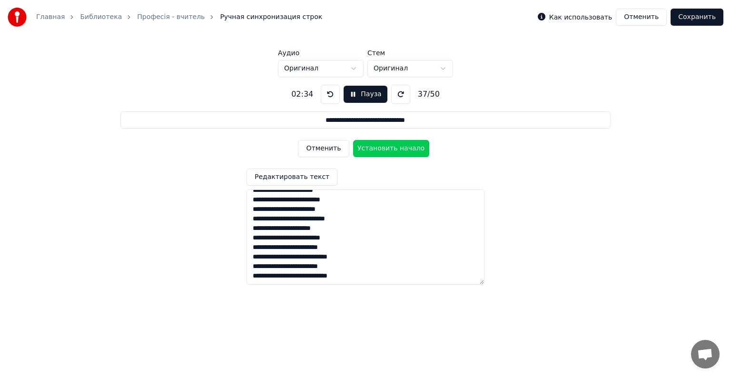
click at [372, 148] on button "Установить начало" at bounding box center [391, 148] width 76 height 17
click at [332, 94] on button at bounding box center [330, 94] width 19 height 19
click at [379, 147] on button "Установить начало" at bounding box center [391, 148] width 76 height 17
click at [327, 91] on button at bounding box center [330, 94] width 19 height 19
click at [378, 148] on button "Установить начало" at bounding box center [391, 148] width 76 height 17
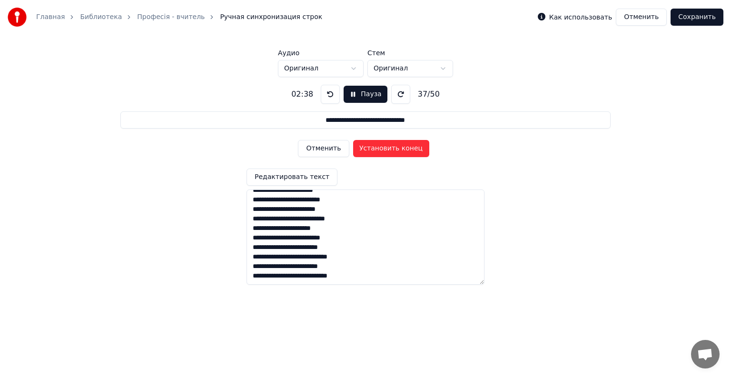
click at [378, 148] on button "Установить конец" at bounding box center [391, 148] width 76 height 17
click at [378, 148] on button "Установить начало" at bounding box center [391, 148] width 76 height 17
click at [378, 148] on button "Установить конец" at bounding box center [391, 148] width 76 height 17
click at [378, 148] on button "Установить начало" at bounding box center [391, 148] width 76 height 17
click at [378, 148] on button "Установить конец" at bounding box center [391, 148] width 76 height 17
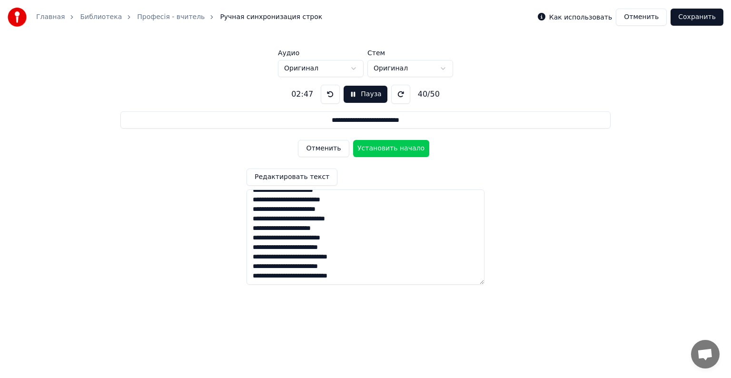
click at [378, 148] on button "Установить начало" at bounding box center [391, 148] width 76 height 17
click at [378, 148] on button "Установить конец" at bounding box center [391, 148] width 76 height 17
click at [378, 148] on button "Установить начало" at bounding box center [391, 148] width 76 height 17
click at [378, 148] on button "Установить конец" at bounding box center [391, 148] width 76 height 17
click at [378, 148] on button "Установить начало" at bounding box center [391, 148] width 76 height 17
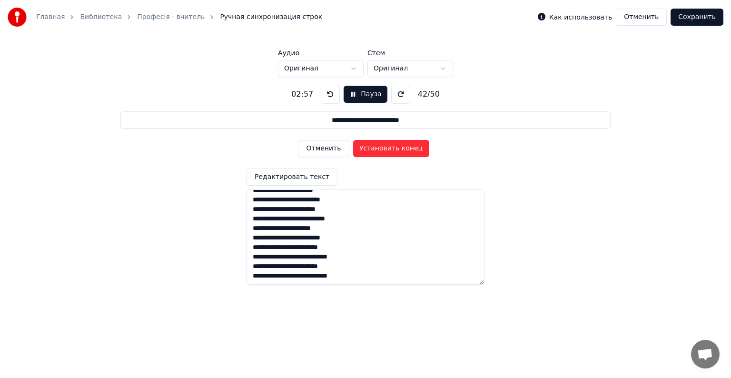
click at [378, 148] on button "Установить конец" at bounding box center [391, 148] width 76 height 17
click at [378, 148] on button "Установить начало" at bounding box center [391, 148] width 76 height 17
click at [378, 148] on button "Установить конец" at bounding box center [391, 148] width 76 height 17
click at [378, 148] on button "Установить начало" at bounding box center [391, 148] width 76 height 17
click at [378, 148] on button "Установить конец" at bounding box center [391, 148] width 76 height 17
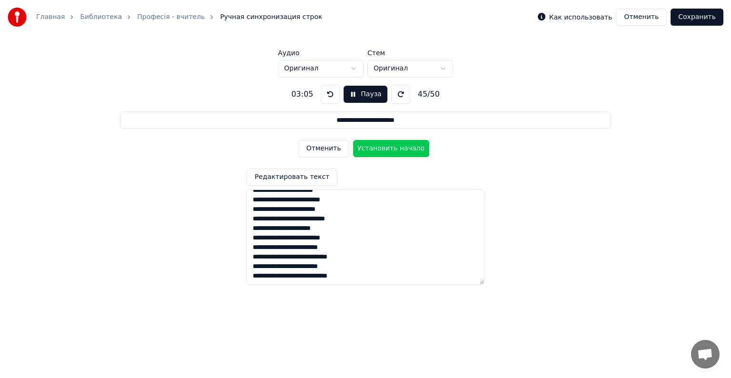
click at [378, 148] on button "Установить начало" at bounding box center [391, 148] width 76 height 17
click at [378, 148] on button "Установить конец" at bounding box center [391, 148] width 76 height 17
click at [378, 148] on button "Установить начало" at bounding box center [391, 148] width 76 height 17
click at [378, 148] on button "Установить конец" at bounding box center [391, 148] width 76 height 17
click at [378, 148] on button "Установить начало" at bounding box center [391, 148] width 76 height 17
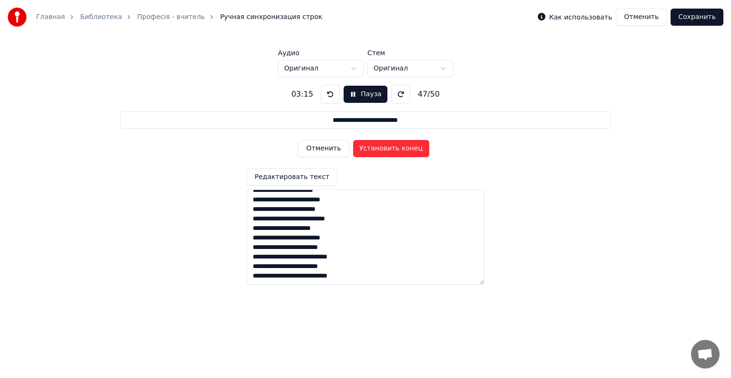
click at [378, 148] on button "Установить конец" at bounding box center [391, 148] width 76 height 17
click at [378, 148] on button "Установить начало" at bounding box center [391, 148] width 76 height 17
click at [378, 148] on button "Установить конец" at bounding box center [391, 148] width 76 height 17
click at [378, 148] on button "Установить начало" at bounding box center [391, 148] width 76 height 17
click at [329, 93] on button at bounding box center [330, 94] width 19 height 19
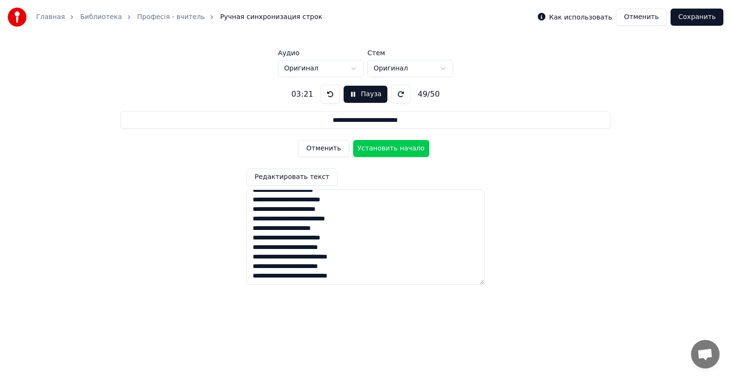
click at [377, 148] on button "Установить начало" at bounding box center [391, 148] width 76 height 17
click at [377, 148] on button "Установить конец" at bounding box center [391, 148] width 76 height 17
type input "**********"
click at [377, 148] on button "Установить начало" at bounding box center [391, 148] width 76 height 17
click at [377, 148] on button "Установить конец" at bounding box center [391, 148] width 76 height 17
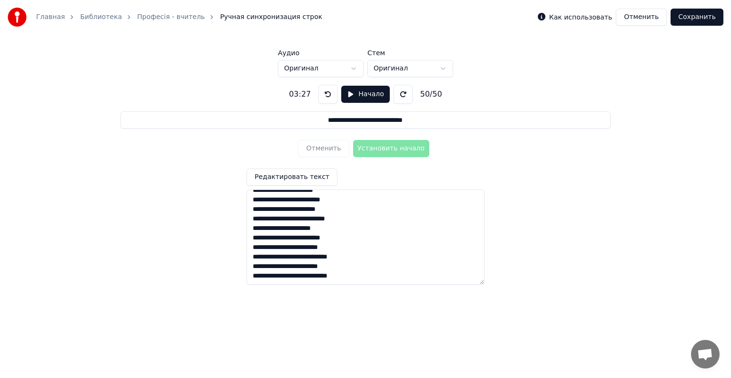
click at [696, 19] on button "Сохранить" at bounding box center [697, 17] width 53 height 17
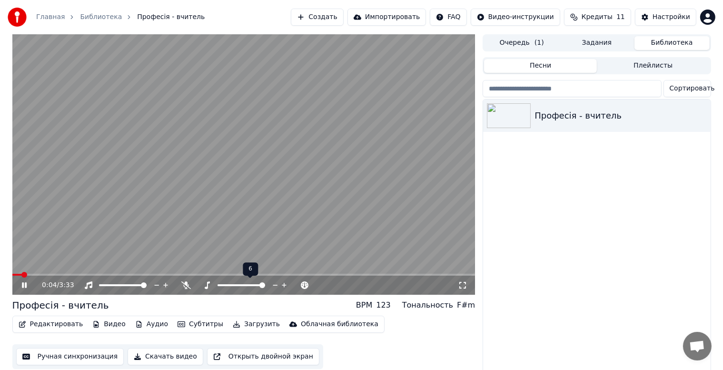
click at [265, 286] on span at bounding box center [262, 285] width 6 height 6
click at [238, 284] on span at bounding box center [242, 285] width 48 height 2
click at [228, 285] on span at bounding box center [231, 285] width 6 height 6
click at [241, 284] on span at bounding box center [242, 285] width 48 height 2
click at [62, 274] on span at bounding box center [37, 275] width 50 height 2
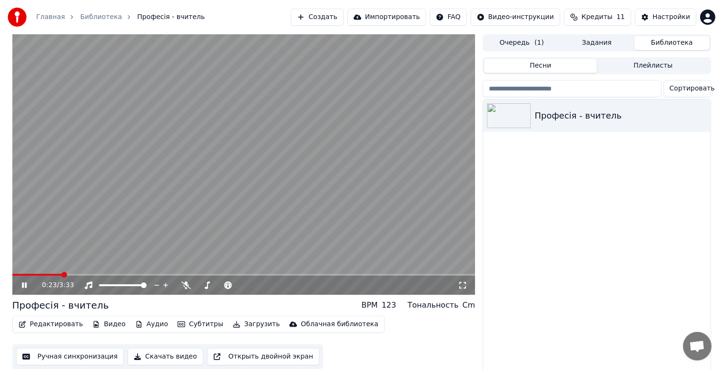
click at [55, 271] on video at bounding box center [243, 164] width 463 height 260
click at [20, 285] on icon at bounding box center [31, 285] width 22 height 8
click at [46, 273] on video at bounding box center [243, 164] width 463 height 260
click at [43, 274] on span at bounding box center [27, 275] width 30 height 2
click at [23, 285] on icon at bounding box center [24, 285] width 6 height 7
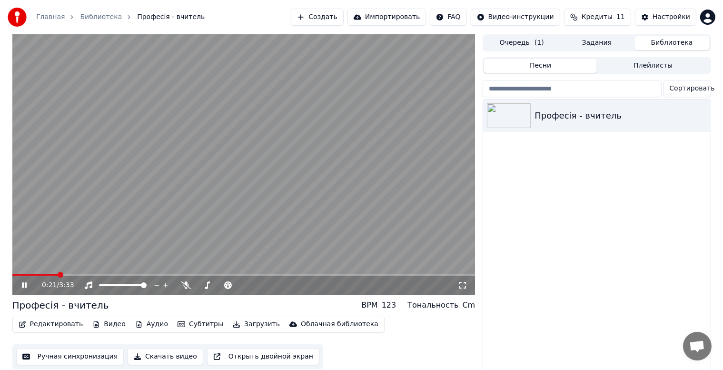
click at [263, 142] on video at bounding box center [243, 164] width 463 height 260
click at [44, 273] on video at bounding box center [243, 164] width 463 height 260
click at [22, 274] on span at bounding box center [17, 275] width 11 height 2
click at [21, 286] on icon at bounding box center [31, 285] width 22 height 8
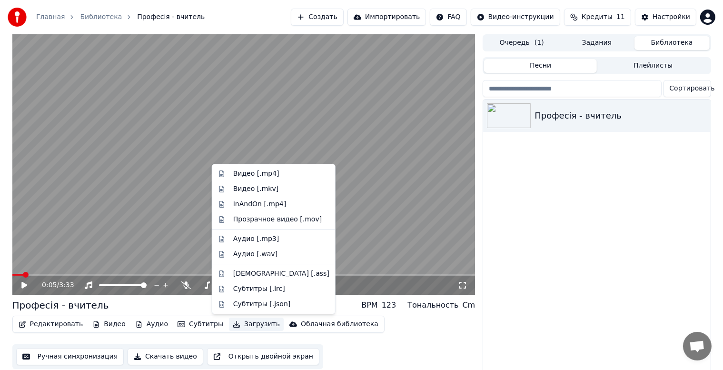
click at [238, 325] on button "Загрузить" at bounding box center [256, 323] width 55 height 13
click at [249, 176] on div "Видео [.mp4]" at bounding box center [256, 174] width 46 height 10
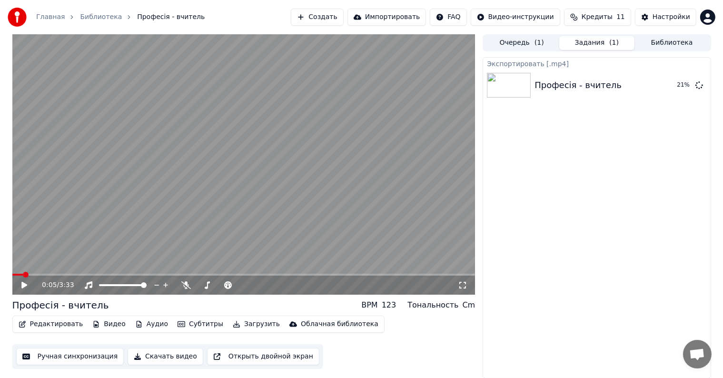
click at [23, 287] on icon at bounding box center [31, 285] width 22 height 8
click at [335, 202] on video at bounding box center [243, 164] width 463 height 260
click at [21, 283] on icon at bounding box center [24, 285] width 6 height 7
click at [32, 273] on video at bounding box center [243, 164] width 463 height 260
click at [23, 283] on icon at bounding box center [24, 285] width 6 height 7
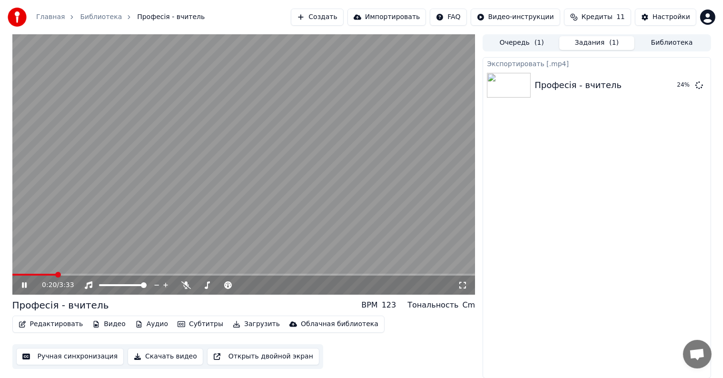
click at [55, 274] on span at bounding box center [33, 275] width 43 height 2
click at [49, 274] on span at bounding box center [33, 275] width 43 height 2
click at [45, 274] on span at bounding box center [30, 275] width 37 height 2
click at [32, 272] on video at bounding box center [243, 164] width 463 height 260
click at [29, 274] on span at bounding box center [21, 275] width 18 height 2
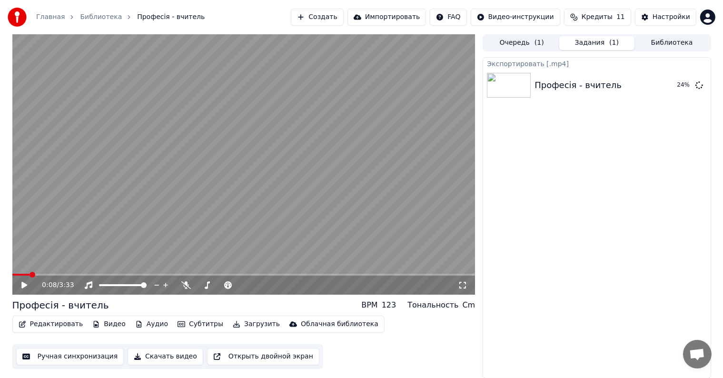
click at [21, 286] on icon at bounding box center [31, 285] width 22 height 8
click at [303, 118] on video at bounding box center [243, 164] width 463 height 260
